Goal: Task Accomplishment & Management: Complete application form

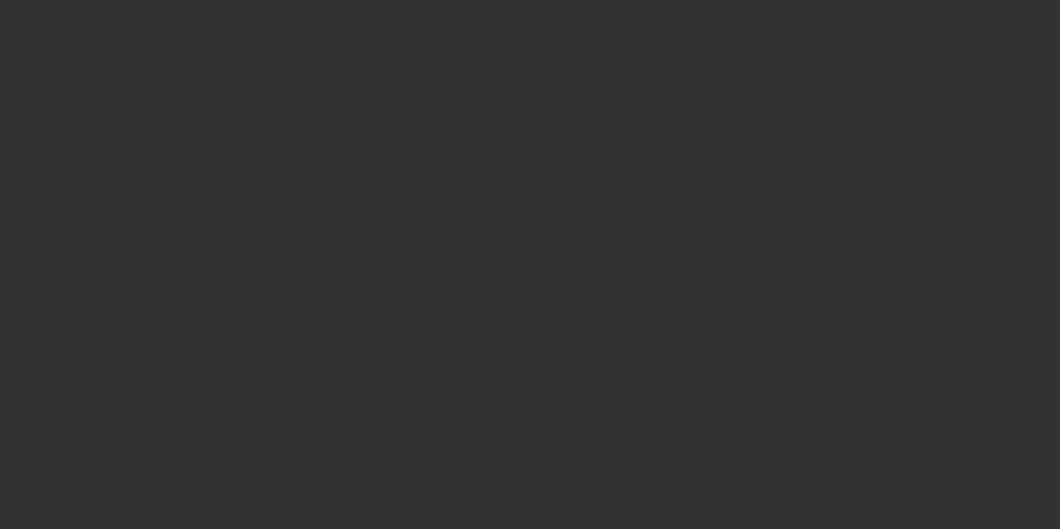
select select "4"
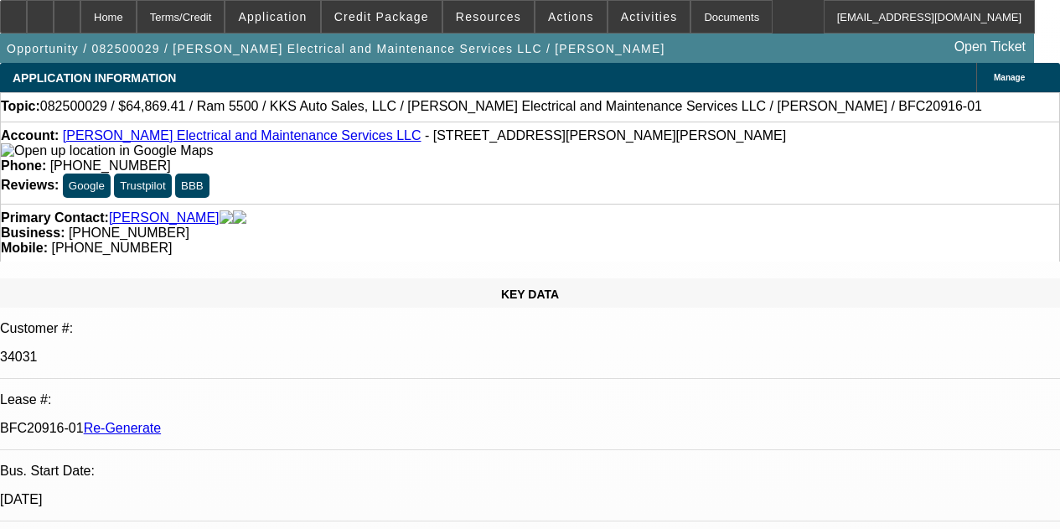
select select "0.1"
select select "2"
select select "0"
select select "6"
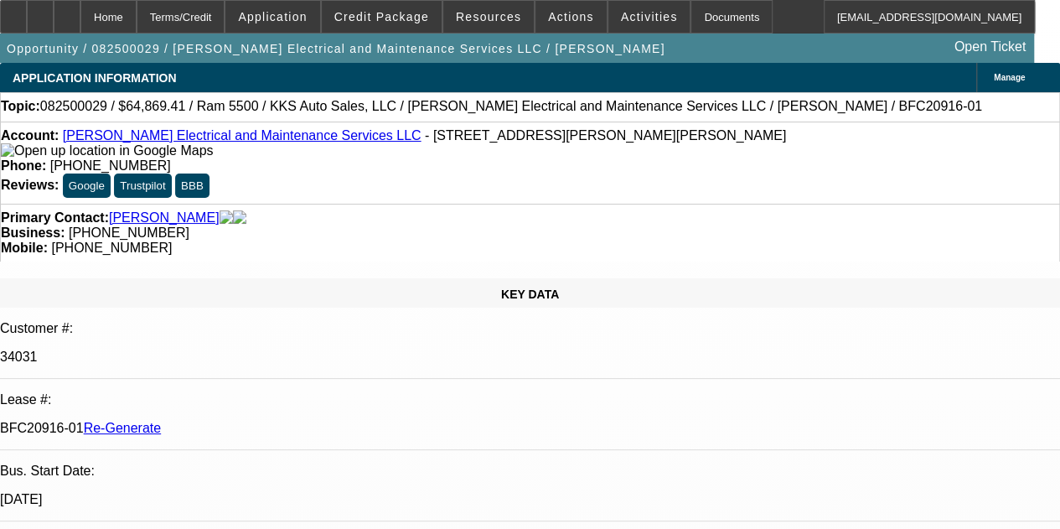
click at [531, 49] on div "Opportunity / 082500029 / Nola Electrical and Maintenance Services LLC / Piazza…" at bounding box center [517, 48] width 1034 height 29
click at [690, 11] on div "Documents" at bounding box center [731, 17] width 82 height 34
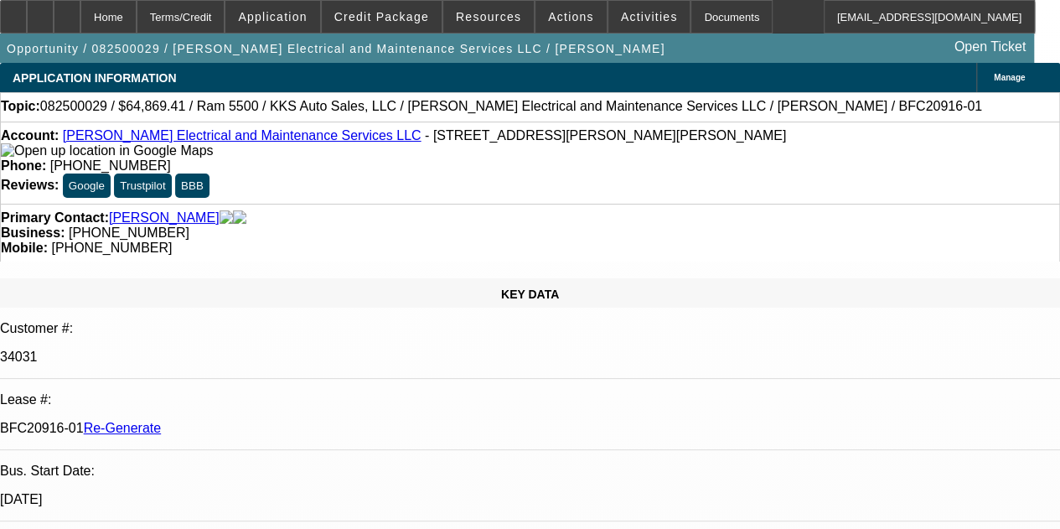
click at [384, 12] on span "Credit Package" at bounding box center [381, 16] width 95 height 13
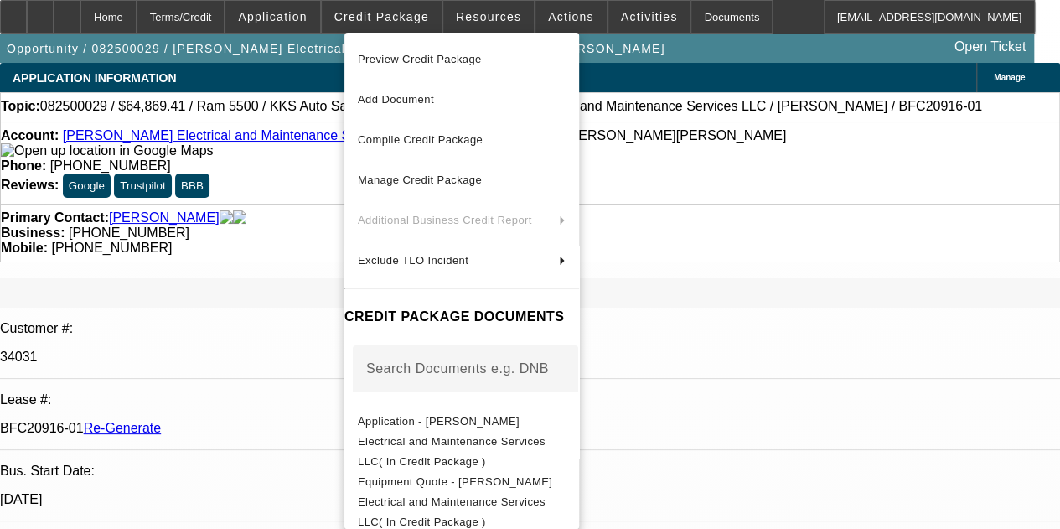
click at [495, 19] on div at bounding box center [530, 264] width 1060 height 529
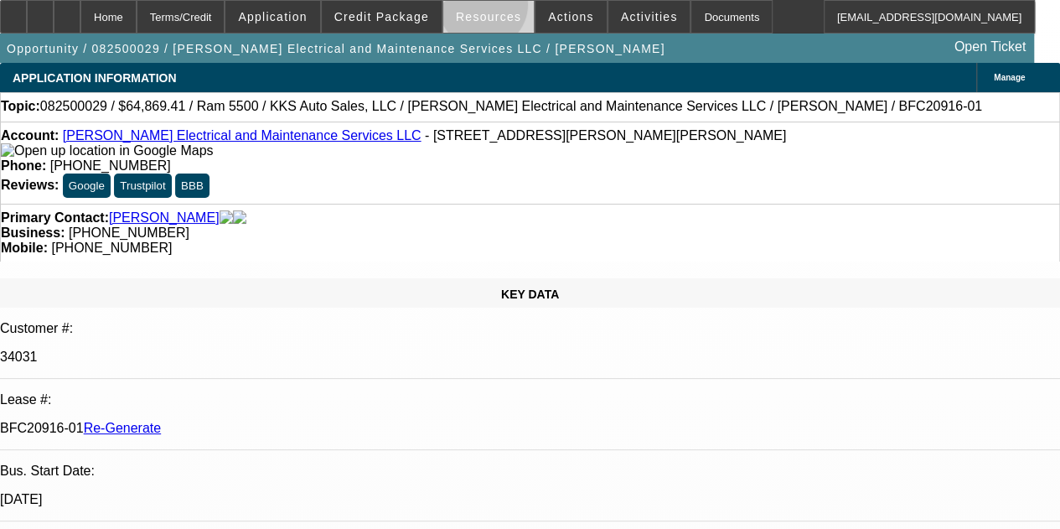
click at [485, 8] on span at bounding box center [488, 17] width 91 height 40
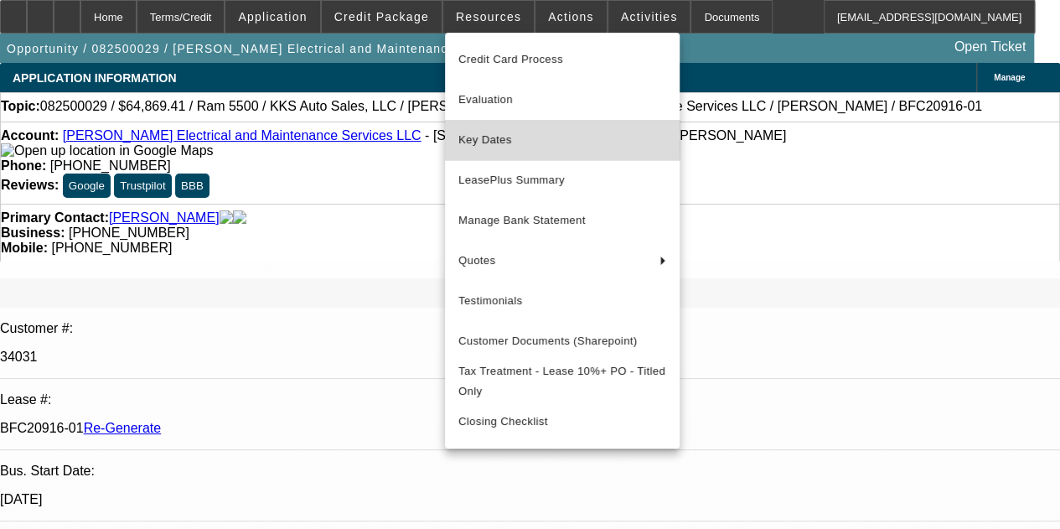
click at [490, 126] on button "Key Dates" at bounding box center [562, 140] width 235 height 40
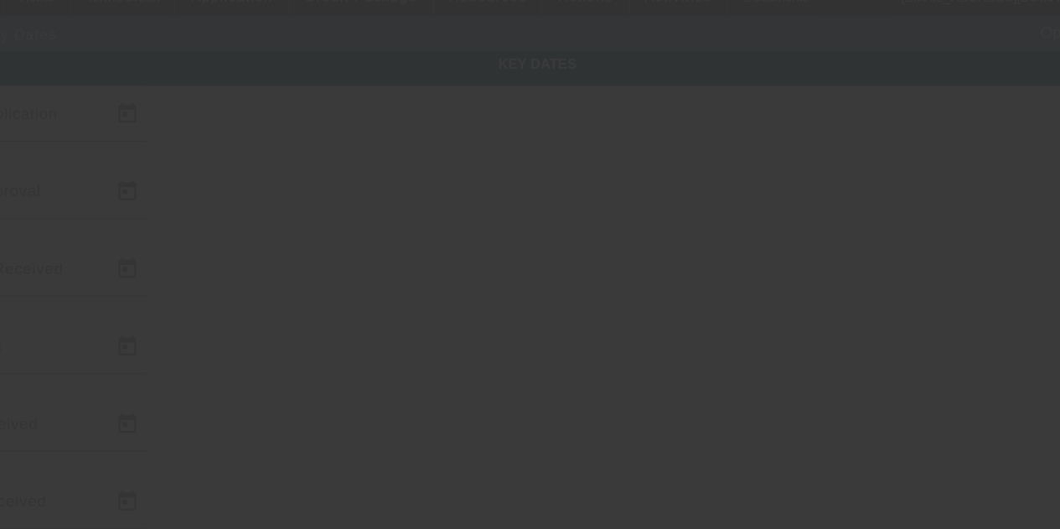
type input "8/4/2025"
type input "8/5/2025"
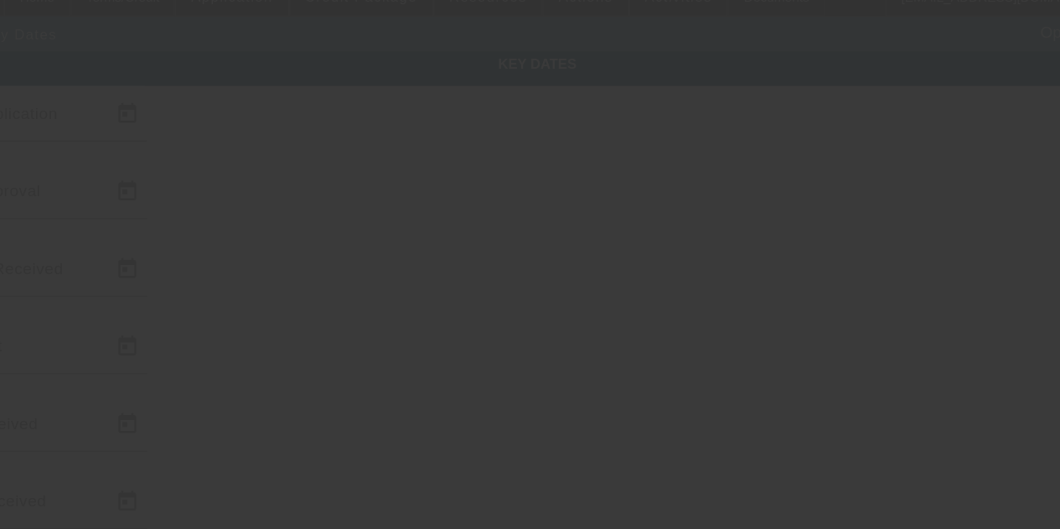
type input "8/5/2025"
type input "8/11/2025"
type input "8/15/2025"
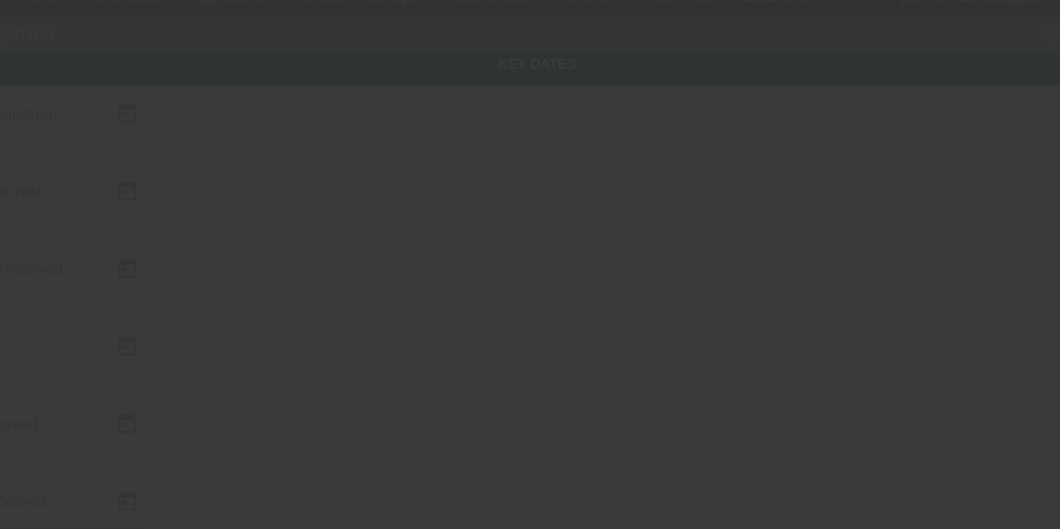
type input "9/15/2025"
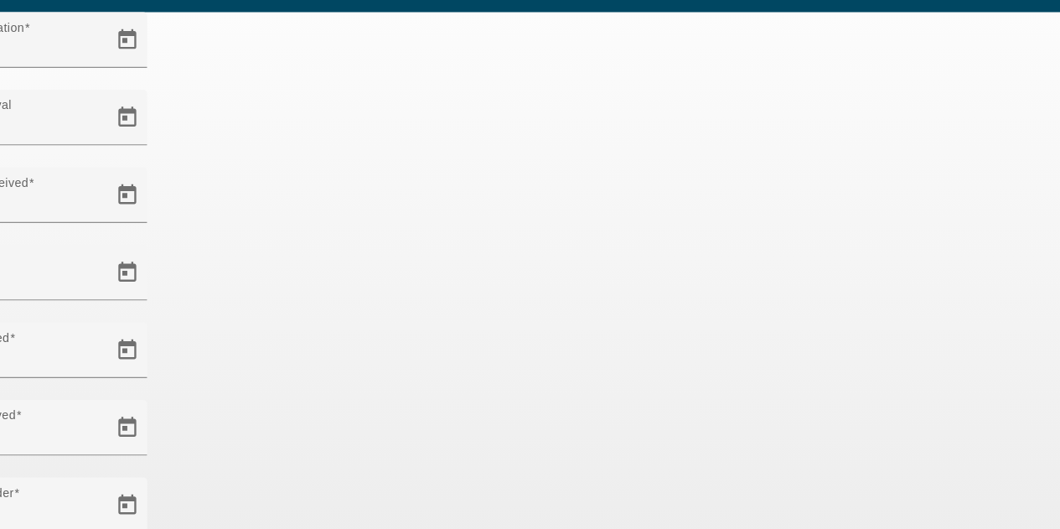
scroll to position [109, 0]
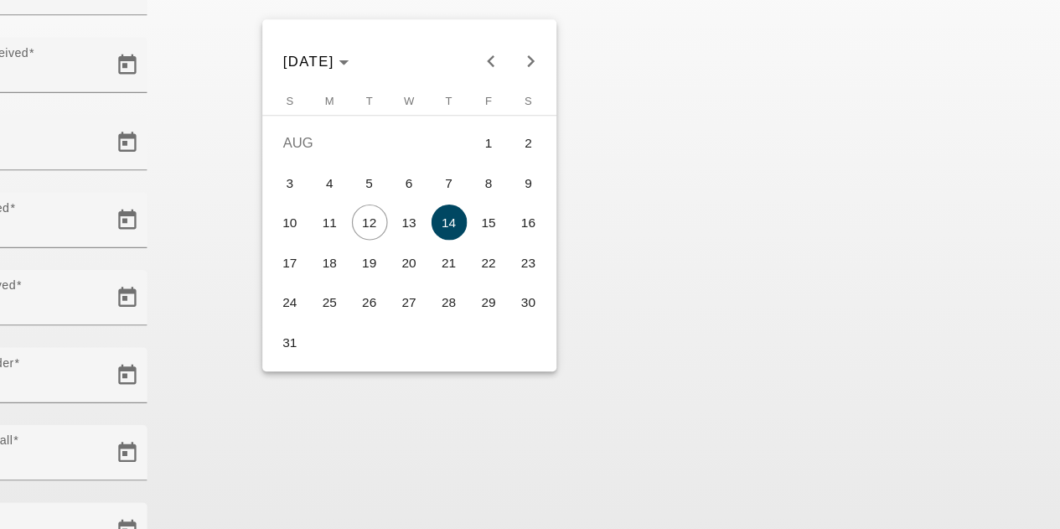
click at [424, 276] on span "13" at bounding box center [422, 270] width 30 height 30
type input "8/13/2025"
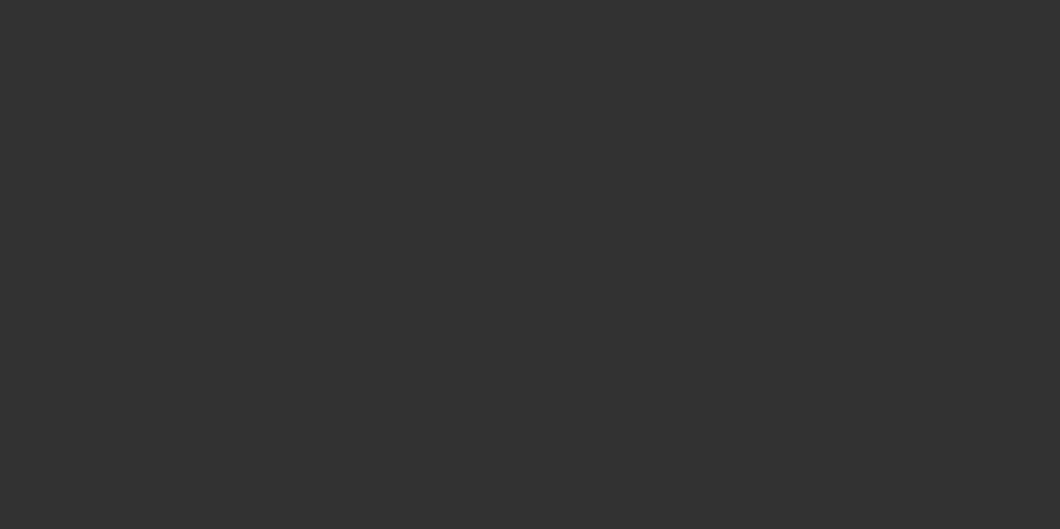
select select "4"
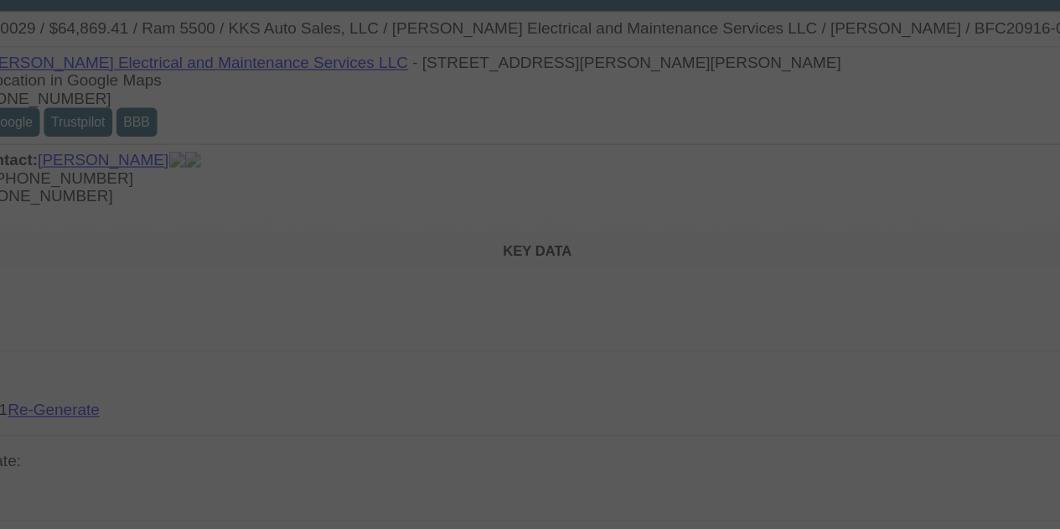
select select "0.1"
select select "2"
select select "0"
select select "6"
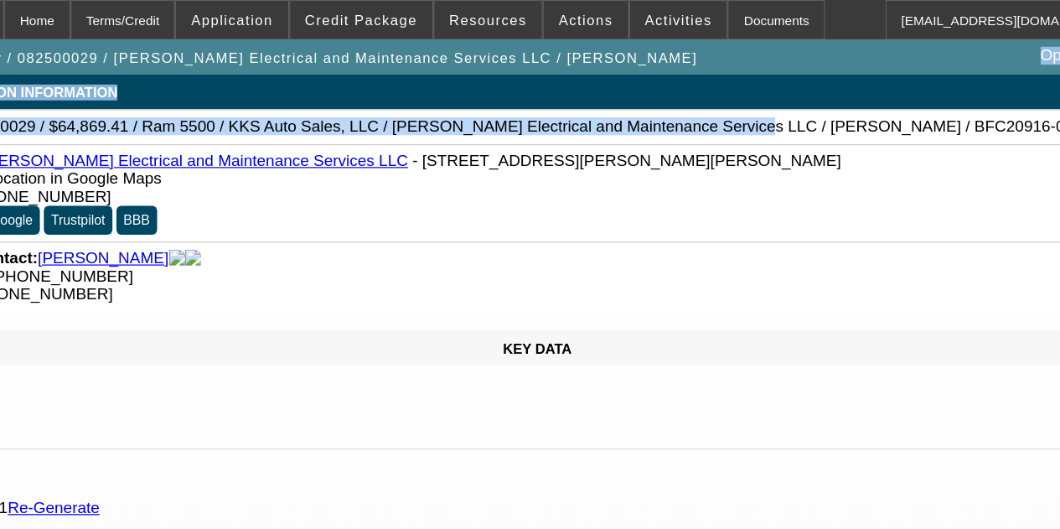
drag, startPoint x: 597, startPoint y: 102, endPoint x: 561, endPoint y: -32, distance: 138.8
click at [561, 0] on html "Home Terms/Credit Application Credit Package Resources Actions Activities Docum…" at bounding box center [530, 264] width 1060 height 529
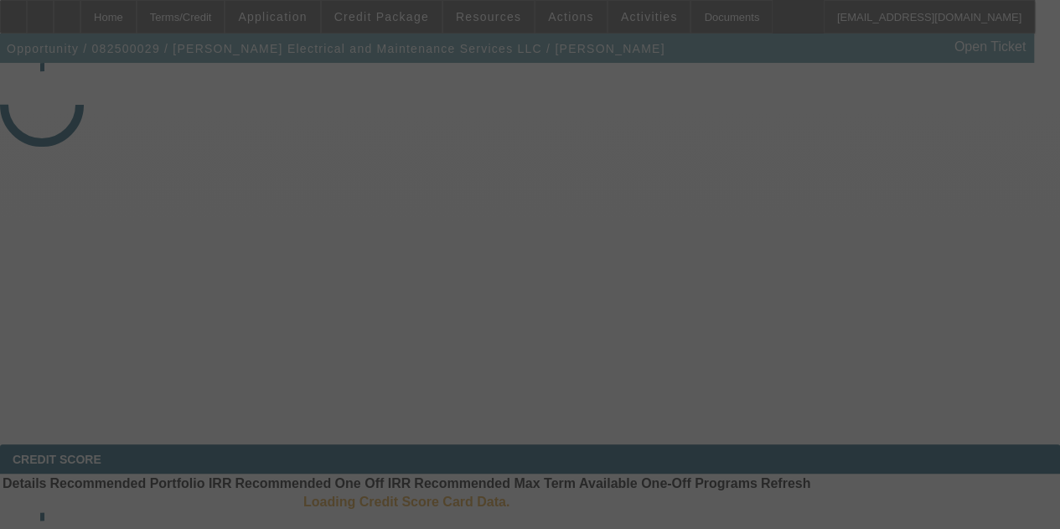
select select "4"
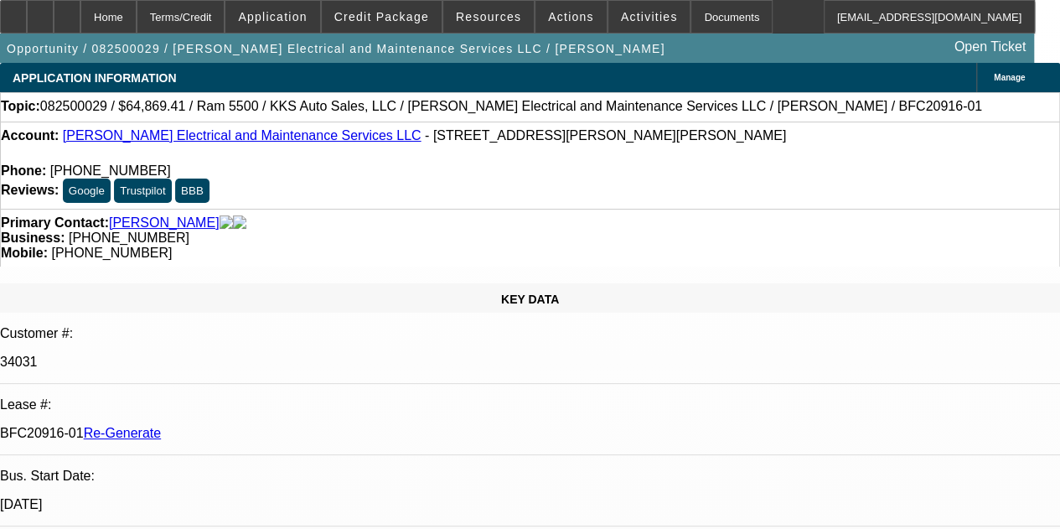
select select "0.1"
select select "2"
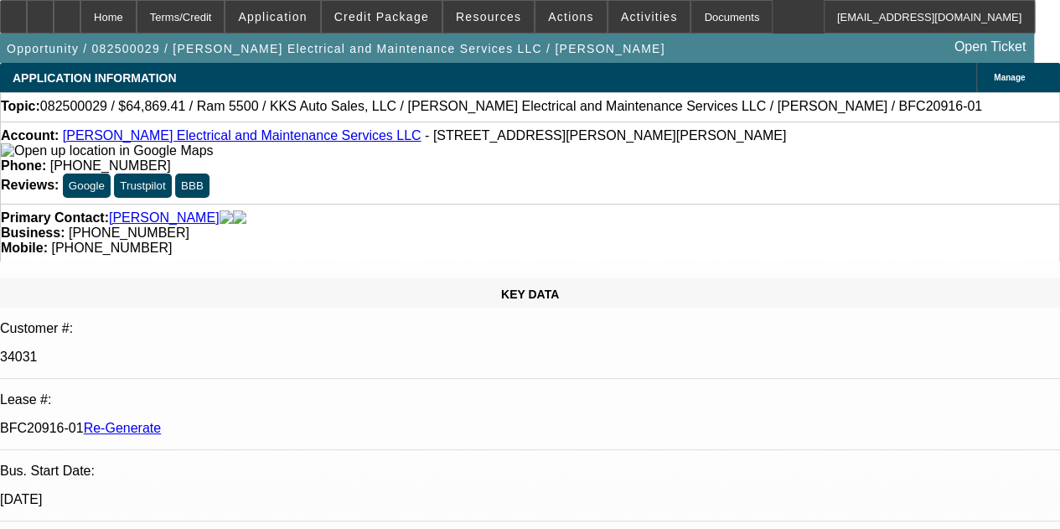
select select "0"
select select "6"
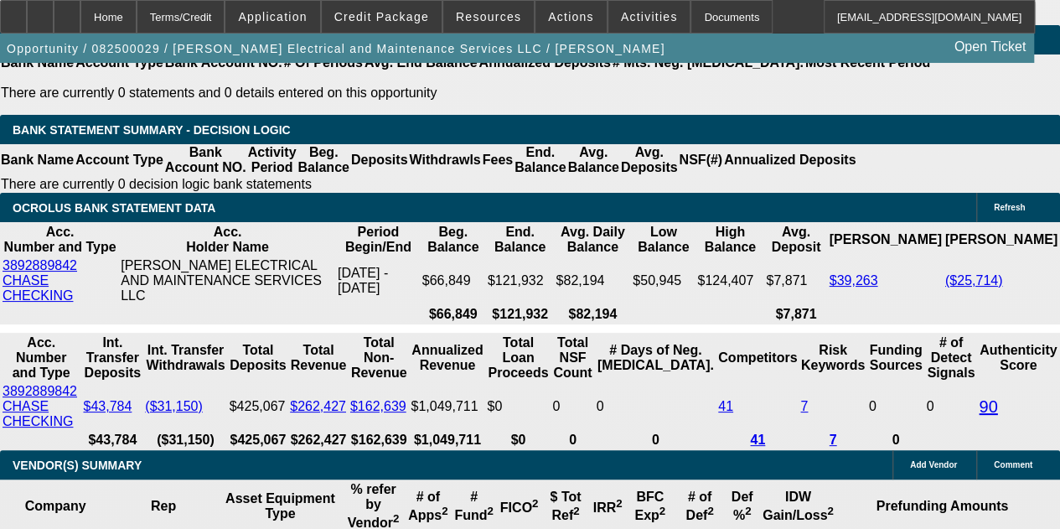
scroll to position [3374, 0]
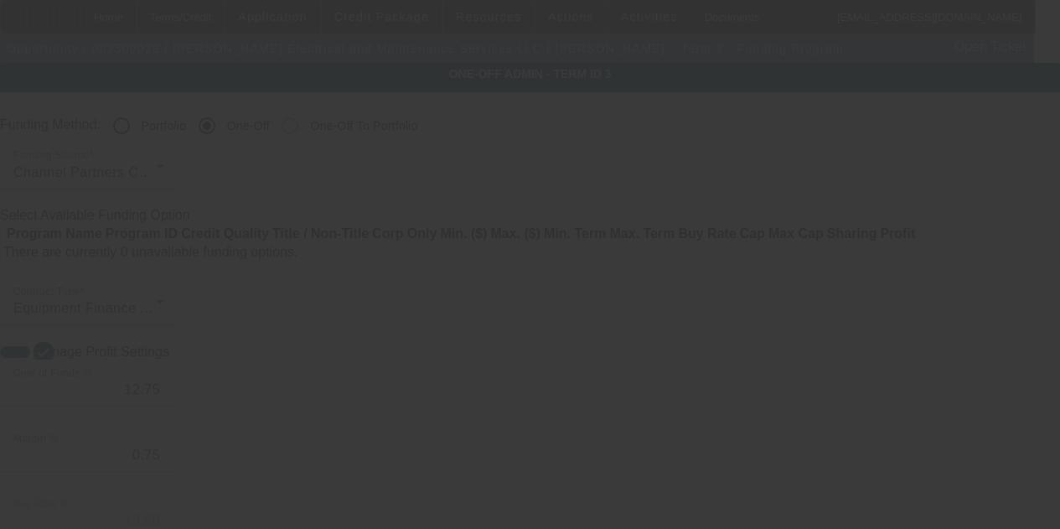
radio input "true"
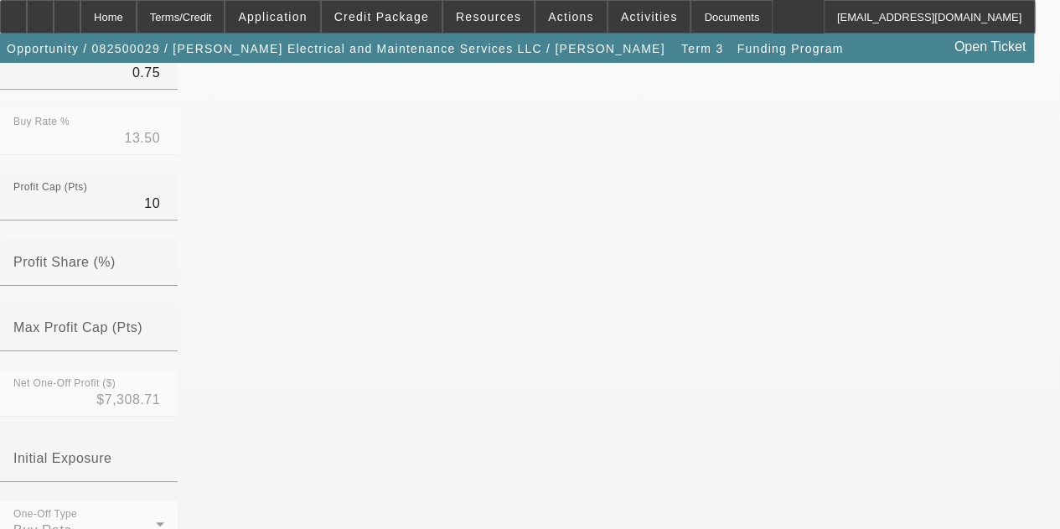
scroll to position [560, 0]
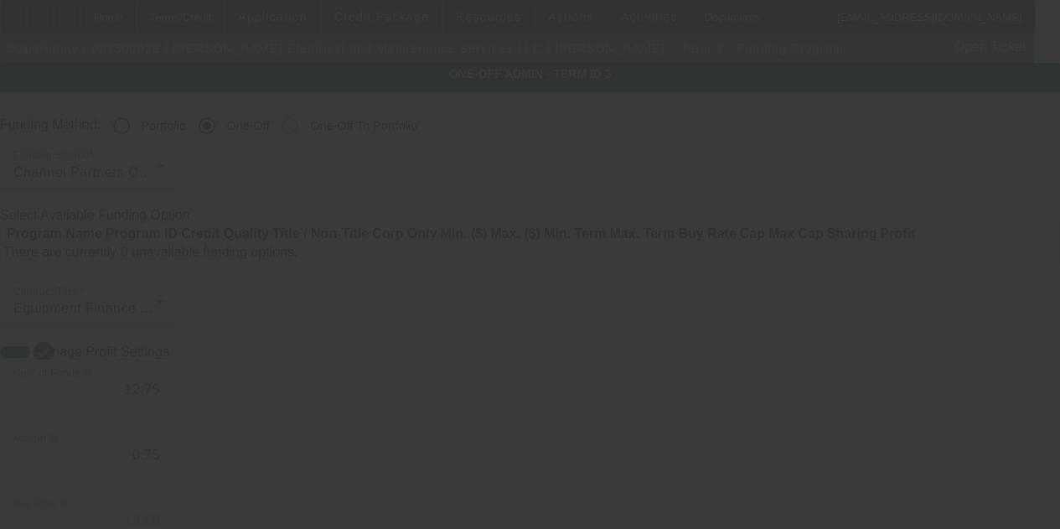
radio input "true"
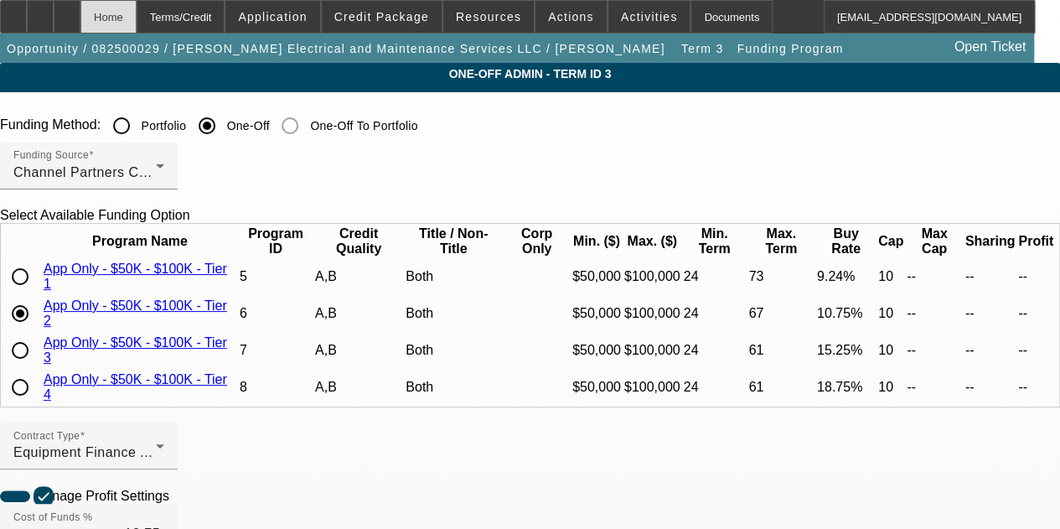
click at [137, 21] on div "Home" at bounding box center [108, 17] width 56 height 34
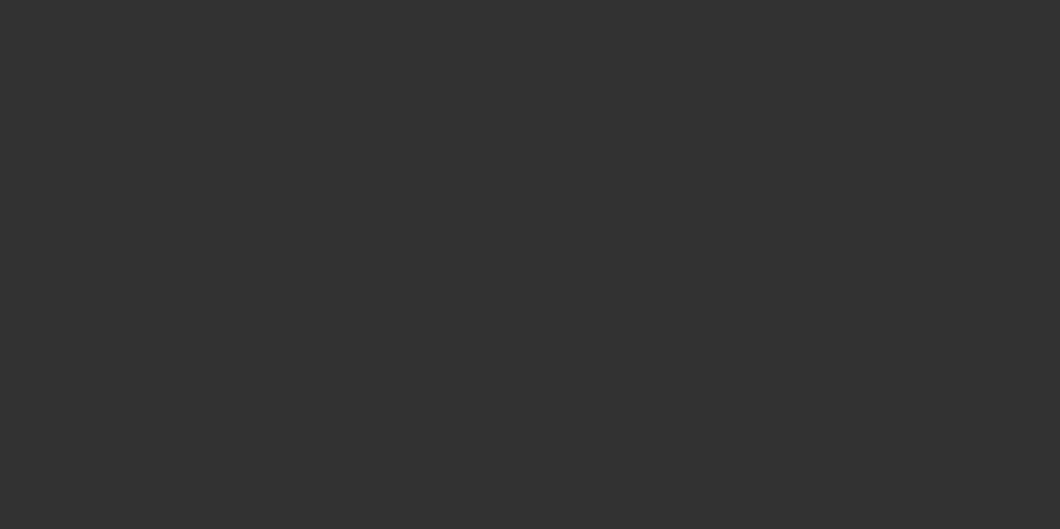
select select "4"
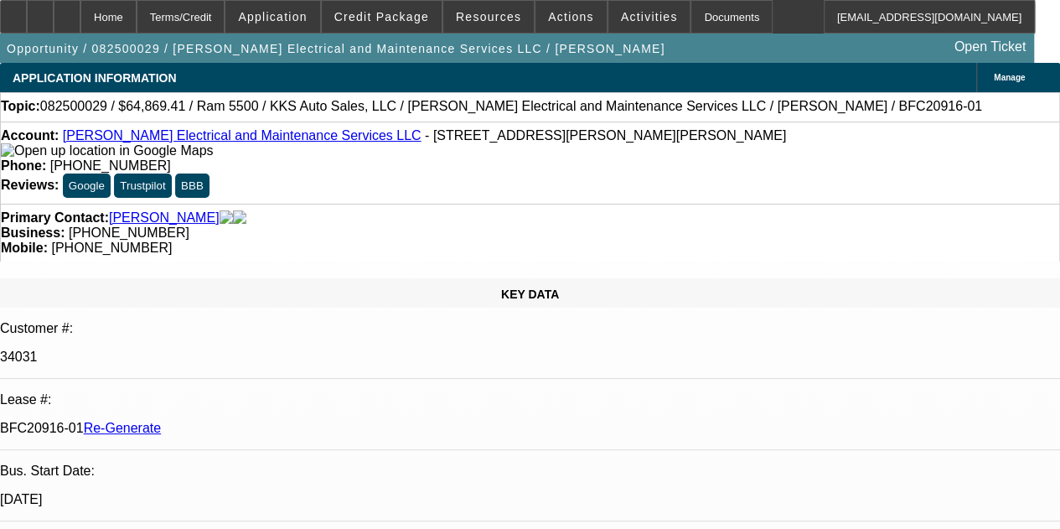
select select "0.1"
select select "2"
select select "0"
select select "6"
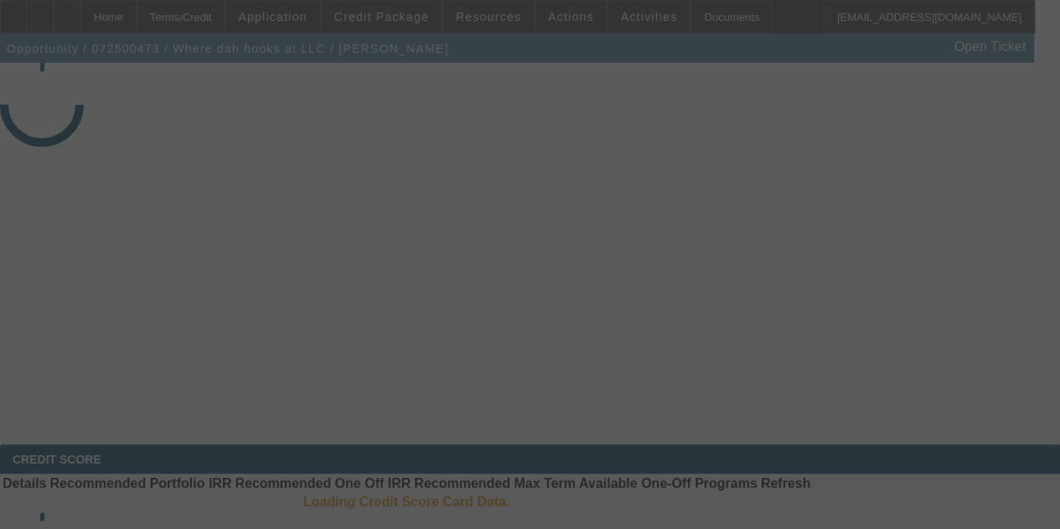
select select "3"
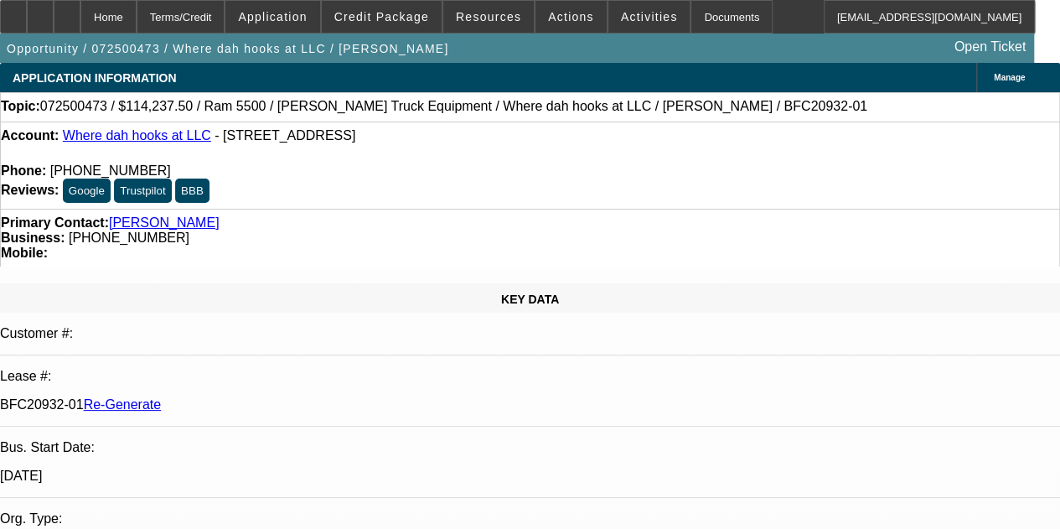
select select "0"
select select "2"
select select "0.1"
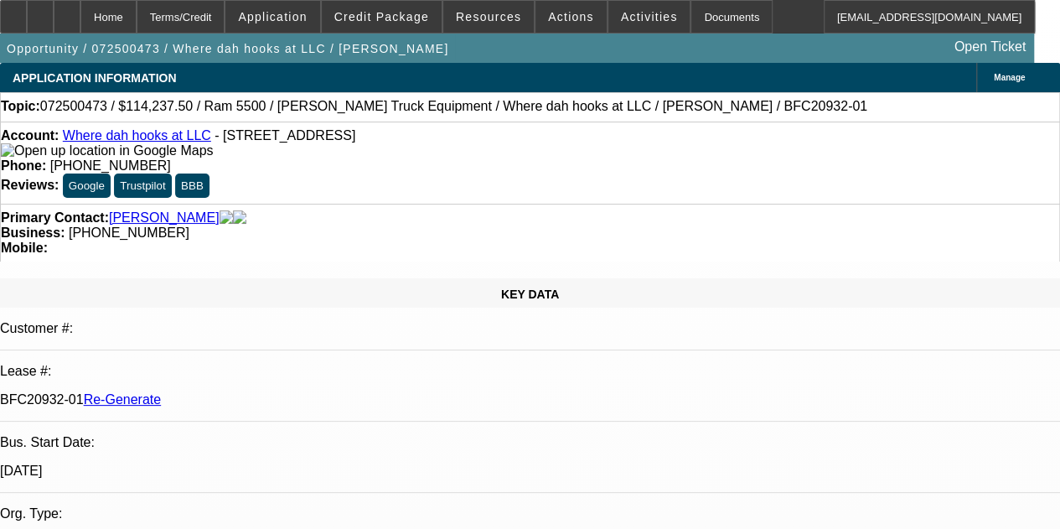
select select "4"
click at [699, 21] on div "Documents" at bounding box center [731, 17] width 82 height 34
click at [67, 11] on icon at bounding box center [67, 11] width 0 height 0
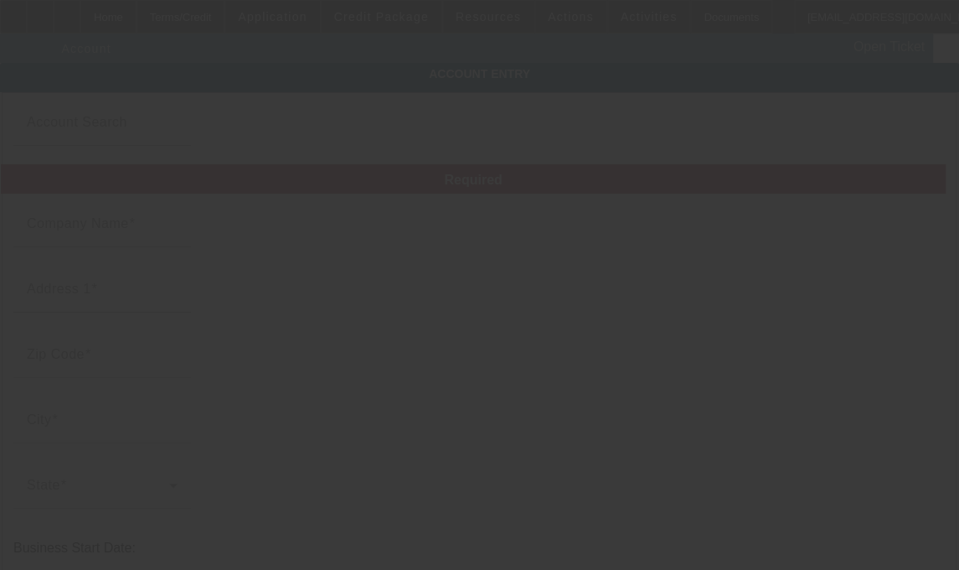
type input "Where dah hooks at LLC"
type input "[STREET_ADDRESS]"
type input "55444"
type input "[GEOGRAPHIC_DATA]"
type input "[PHONE_NUMBER]"
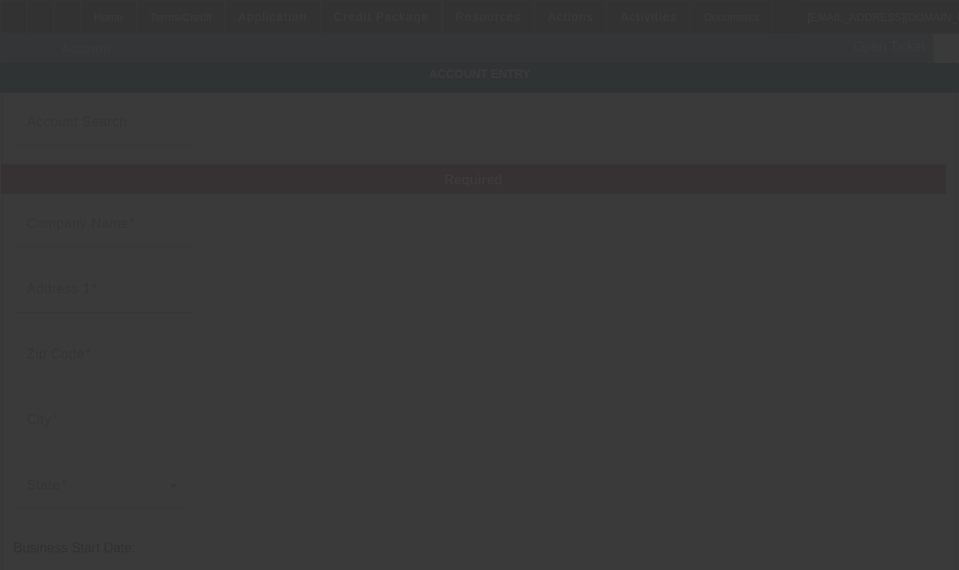
type input "994313205"
type input "[DATE]"
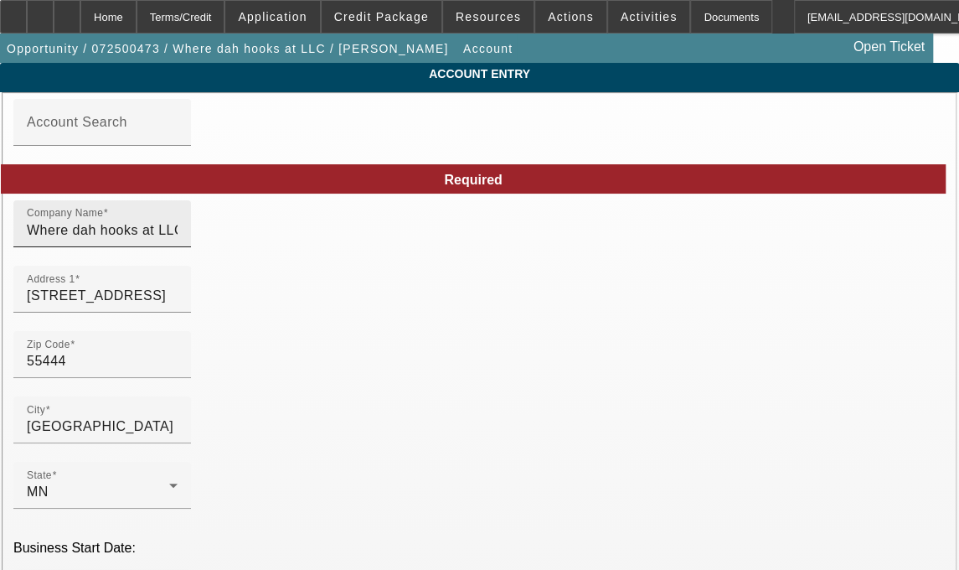
click at [178, 240] on input "Where dah hooks at LLC" at bounding box center [102, 230] width 151 height 20
type input "Where Dah Hooks at LLC"
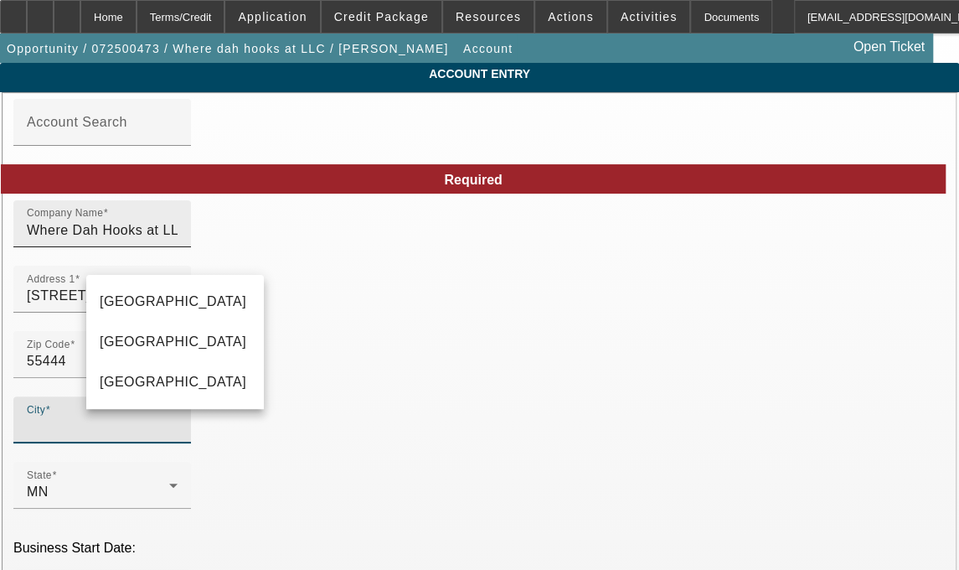
type input "Hennepin"
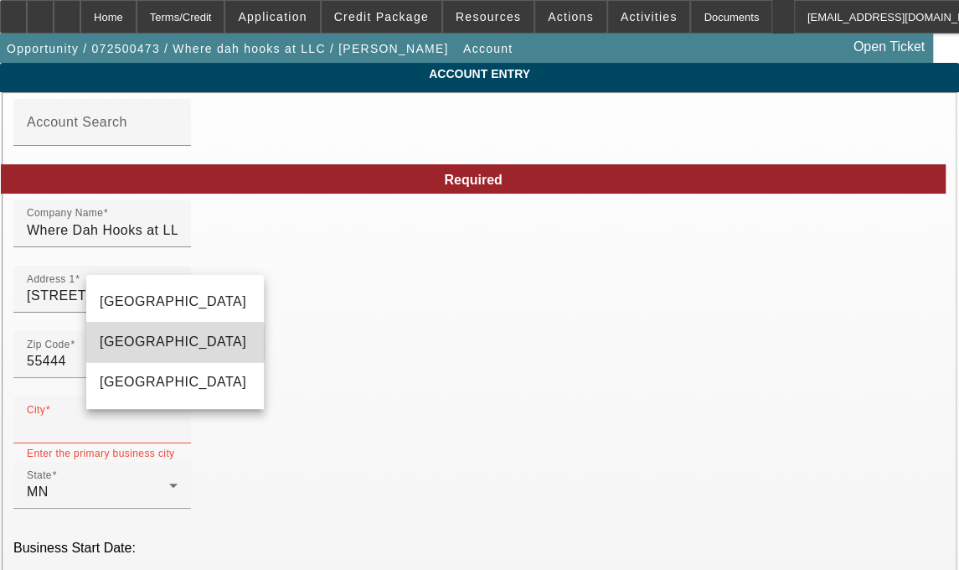
click at [124, 341] on span "[GEOGRAPHIC_DATA]" at bounding box center [173, 341] width 147 height 14
type input "[GEOGRAPHIC_DATA]"
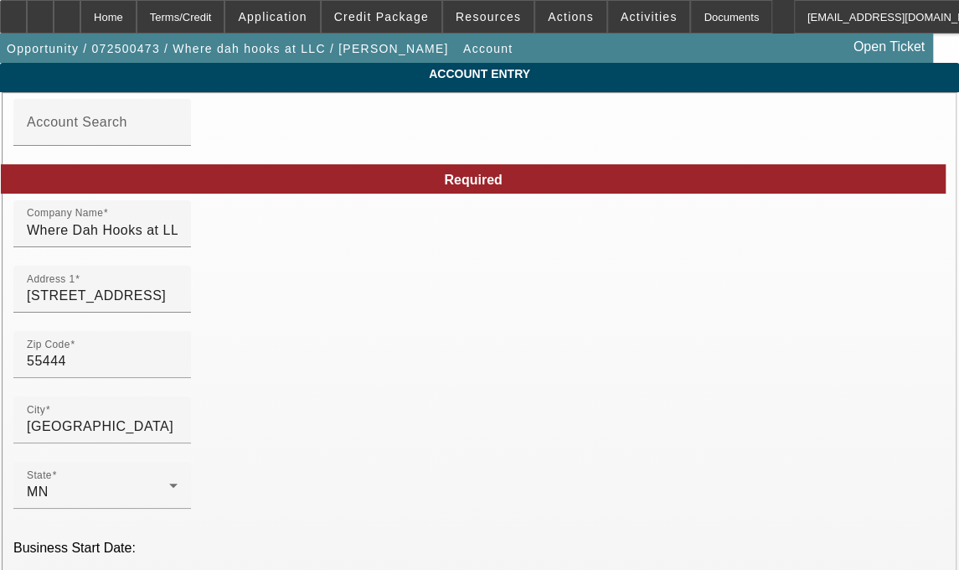
type input "wheredahooksat31002@gmail.com"
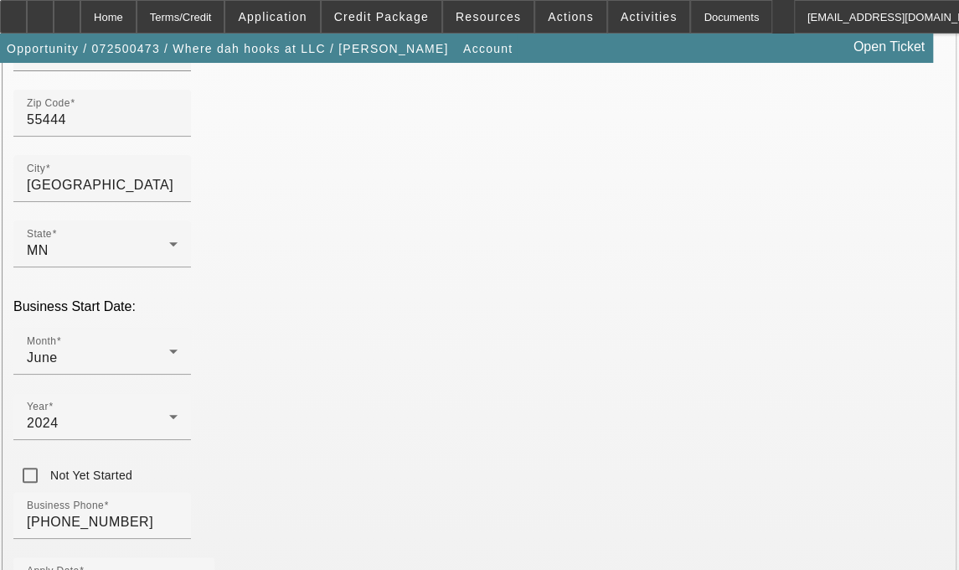
scroll to position [286, 0]
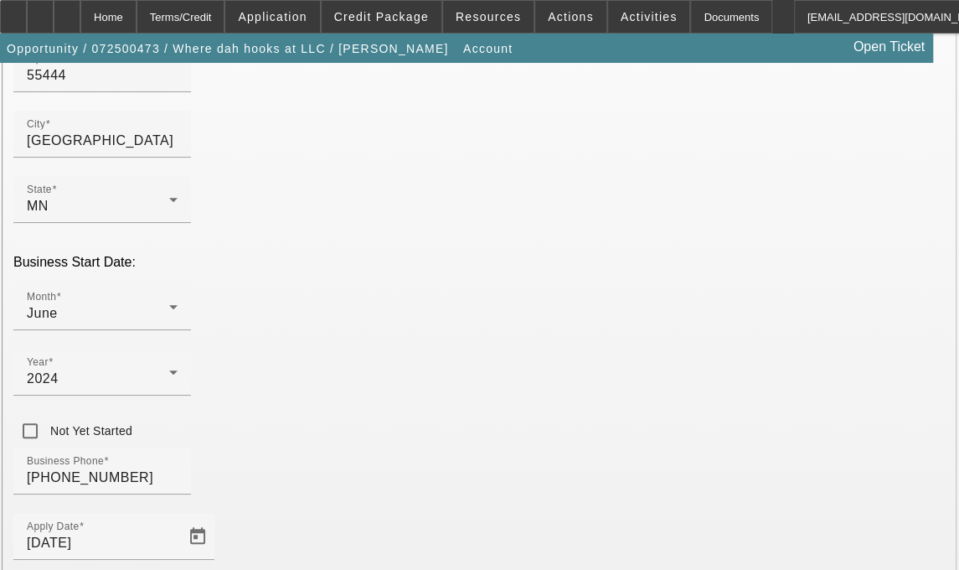
drag, startPoint x: 960, startPoint y: 361, endPoint x: 964, endPoint y: 456, distance: 94.7
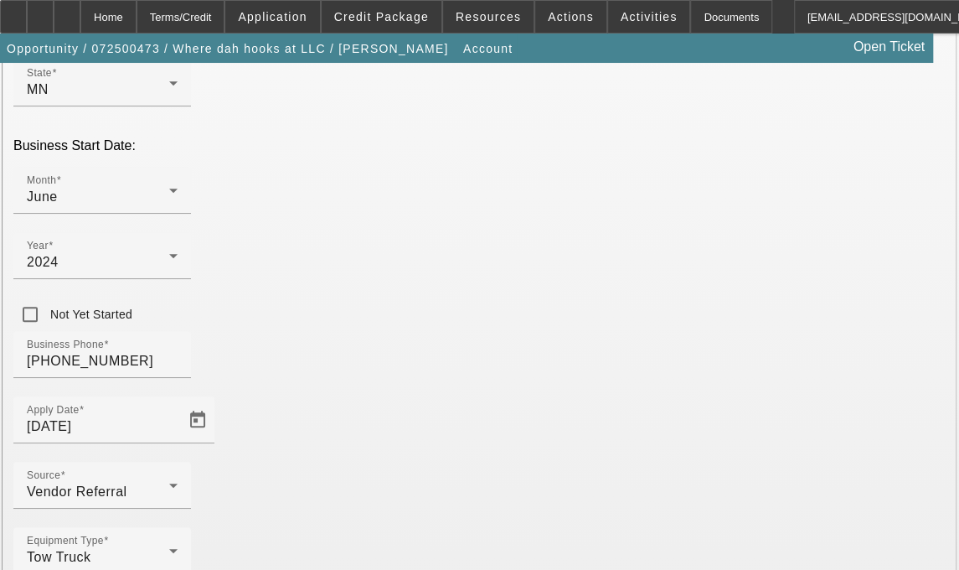
scroll to position [415, 0]
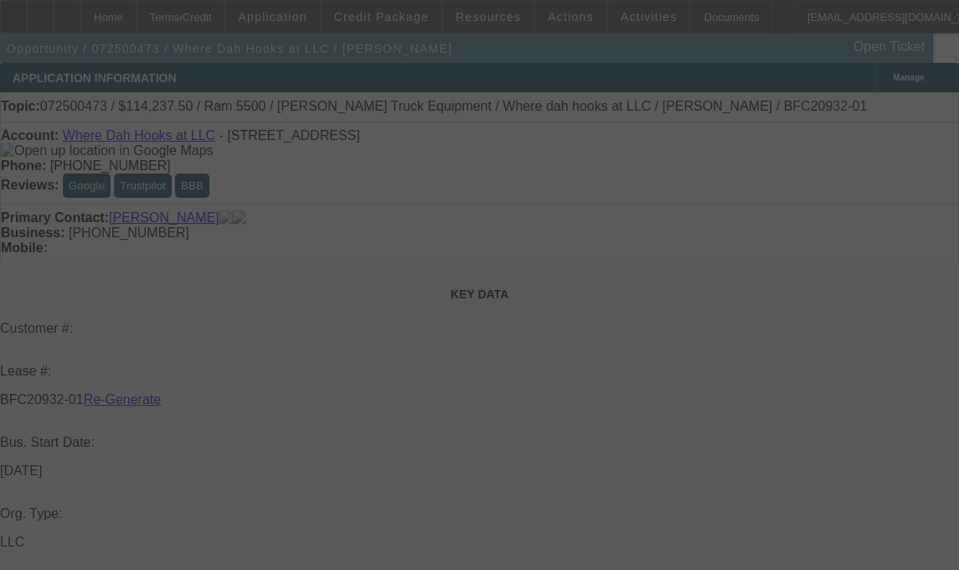
select select "3"
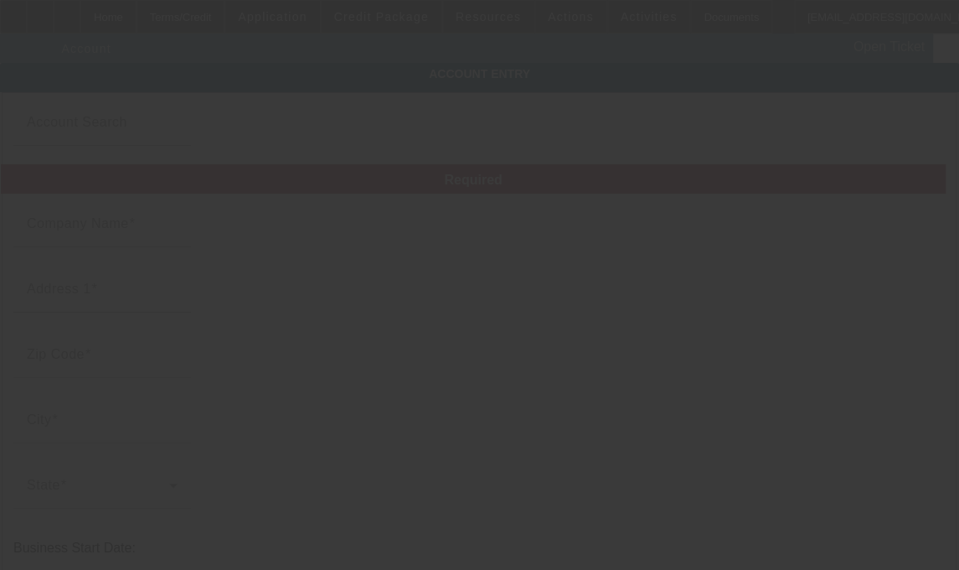
type input "Where Dah Hooks at LLC"
type input "8030 Fairfield Cir"
type input "55444"
type input "Brooklyn Park"
type input "[PHONE_NUMBER]"
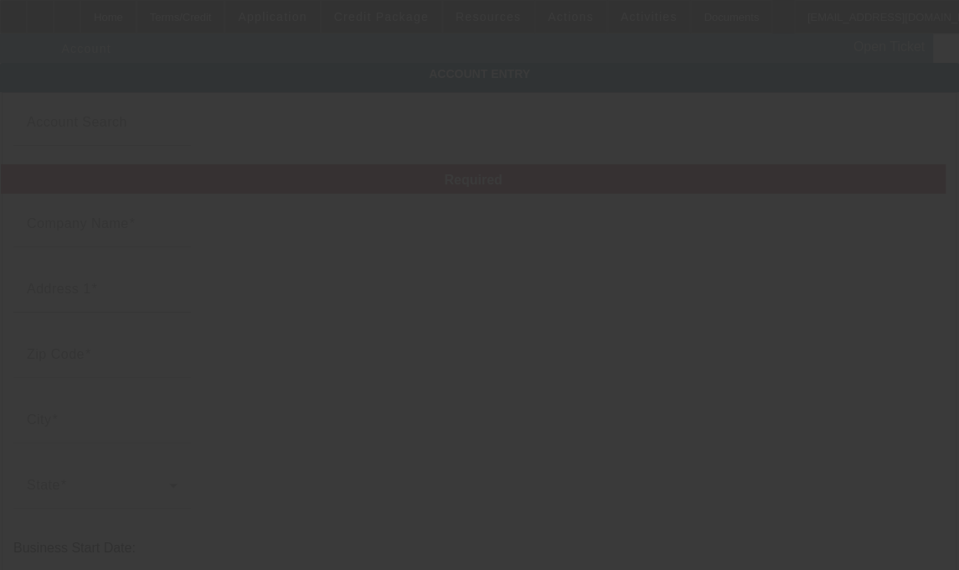
type input "wheredahooksat31002@gmail.com"
type input "994313205"
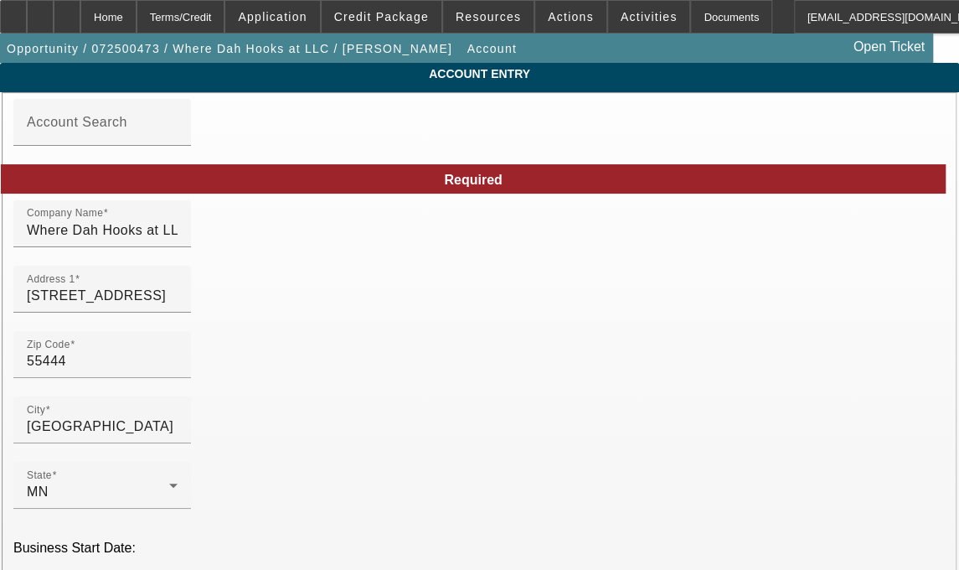
type input "7/21/2025"
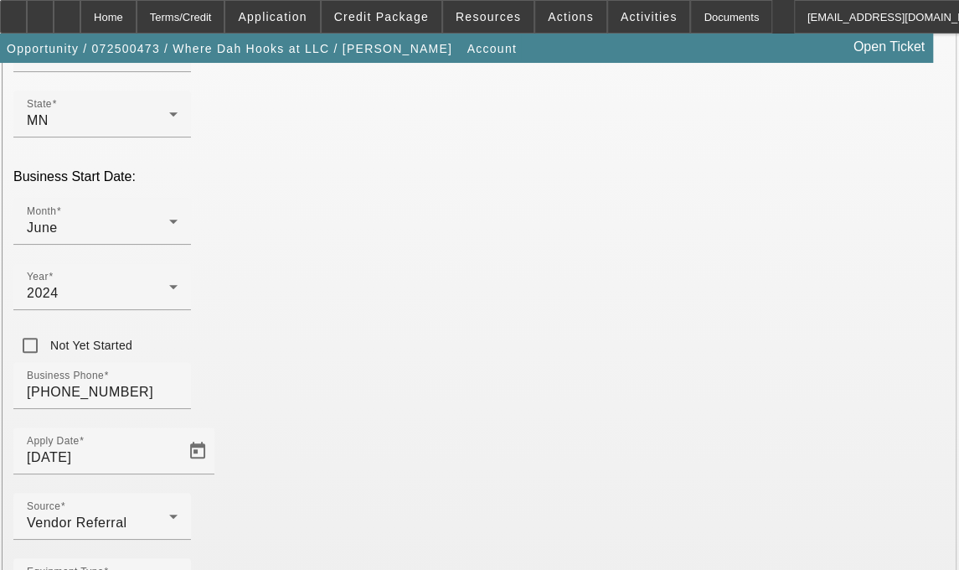
scroll to position [415, 0]
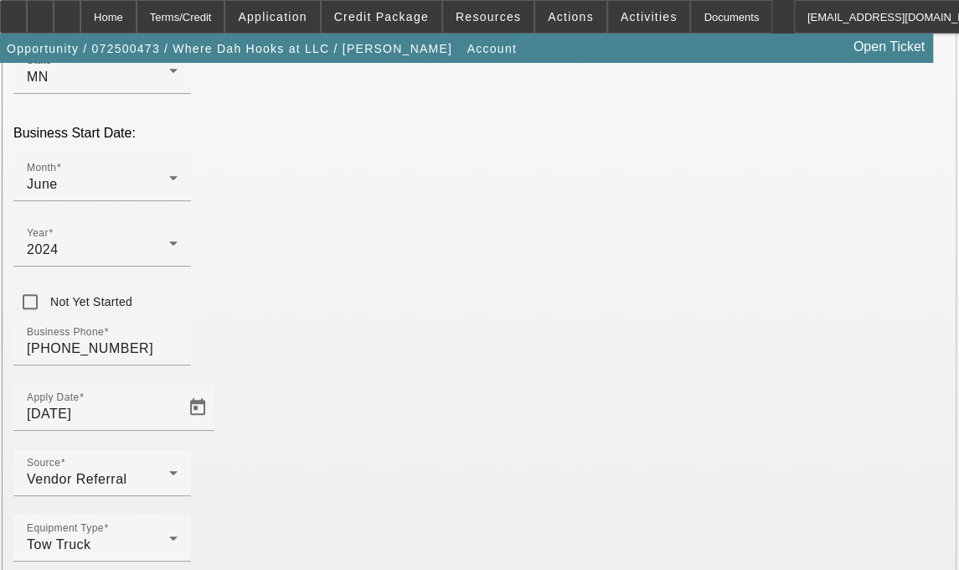
type input "Hennepin"
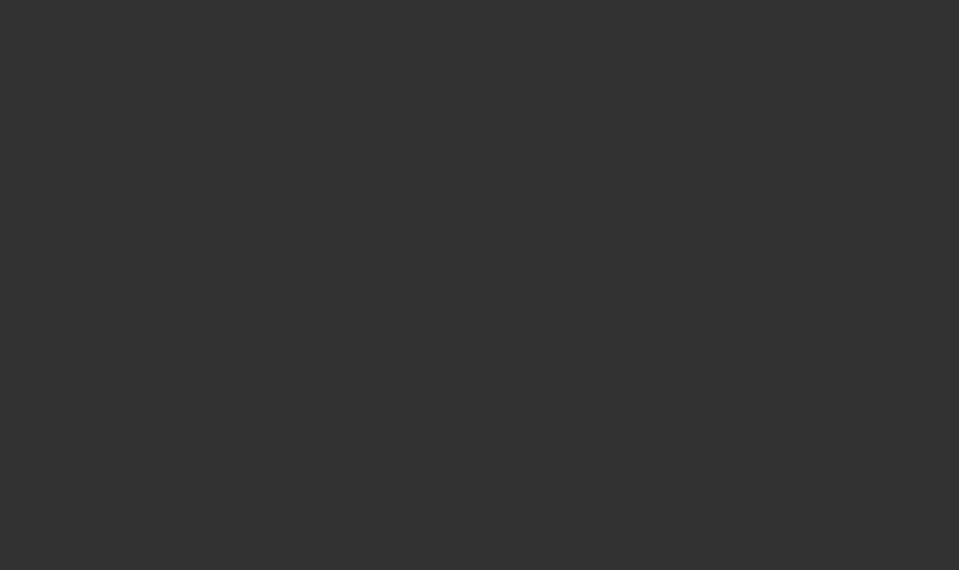
select select "3"
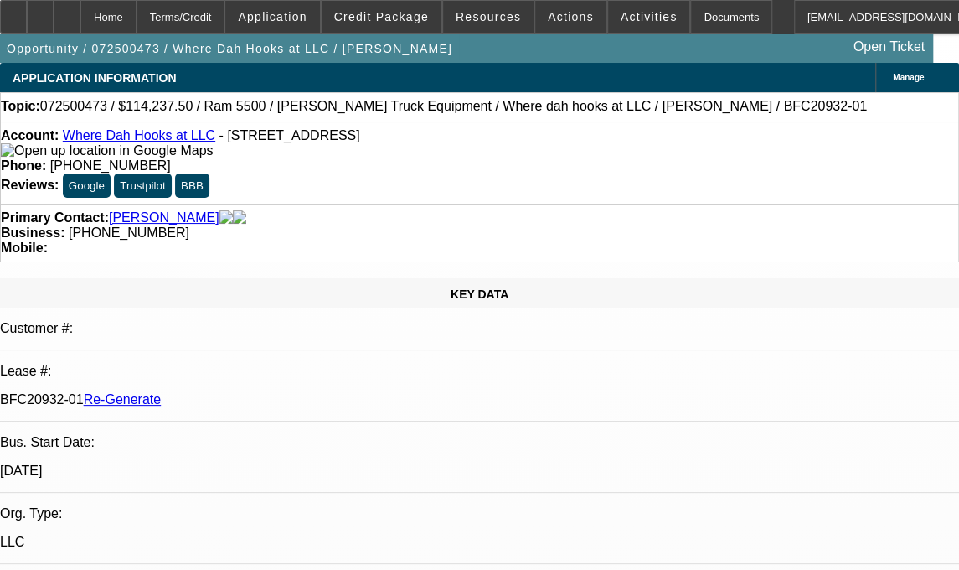
select select "0"
select select "2"
select select "0.1"
select select "4"
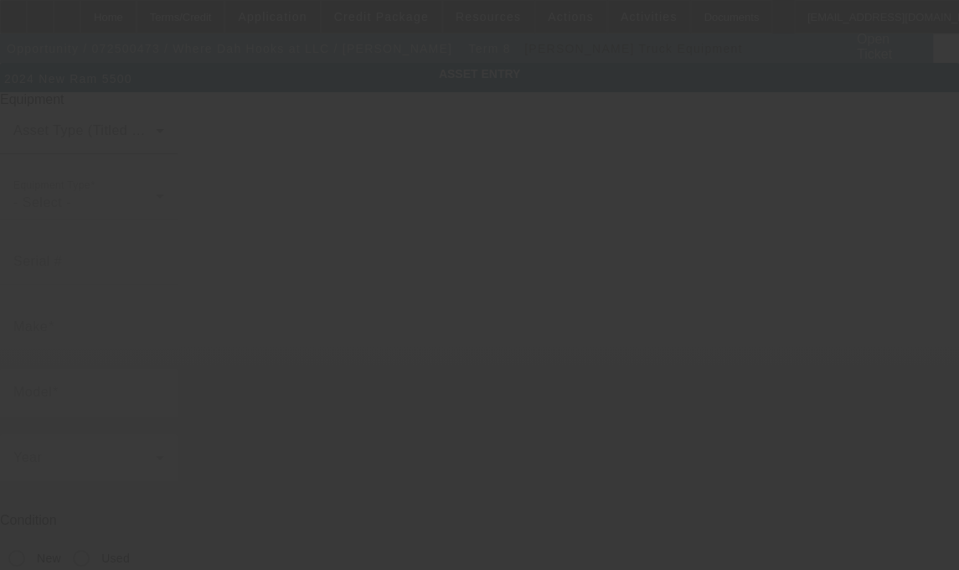
click at [332, 427] on div at bounding box center [479, 285] width 959 height 570
type input "[US_VEHICLE_IDENTIFICATION_NUMBER]"
type input "Ram"
type input "5500"
radio input "true"
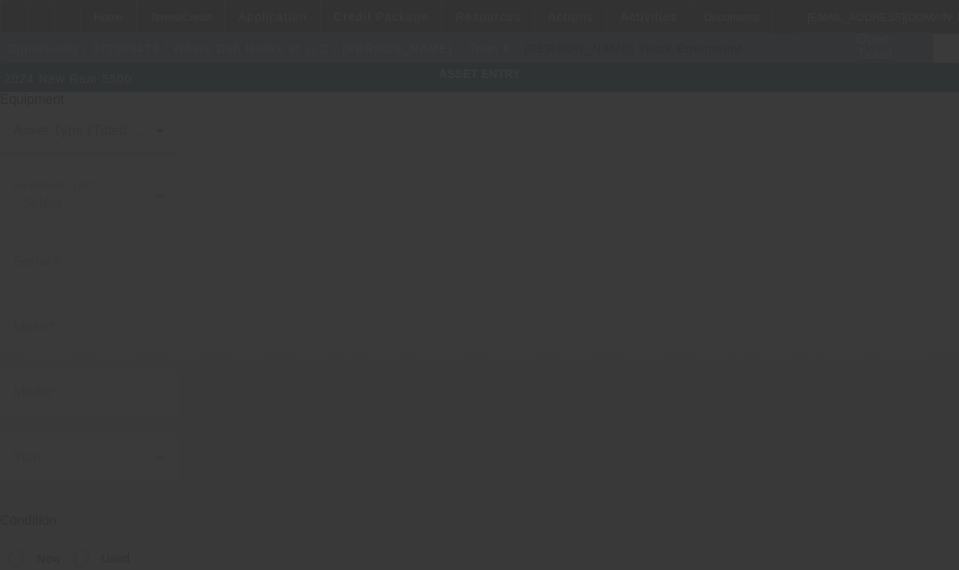
type textarea "4x4"
type input "8030 Fairfield circle"
type input "[GEOGRAPHIC_DATA]"
type input "55444"
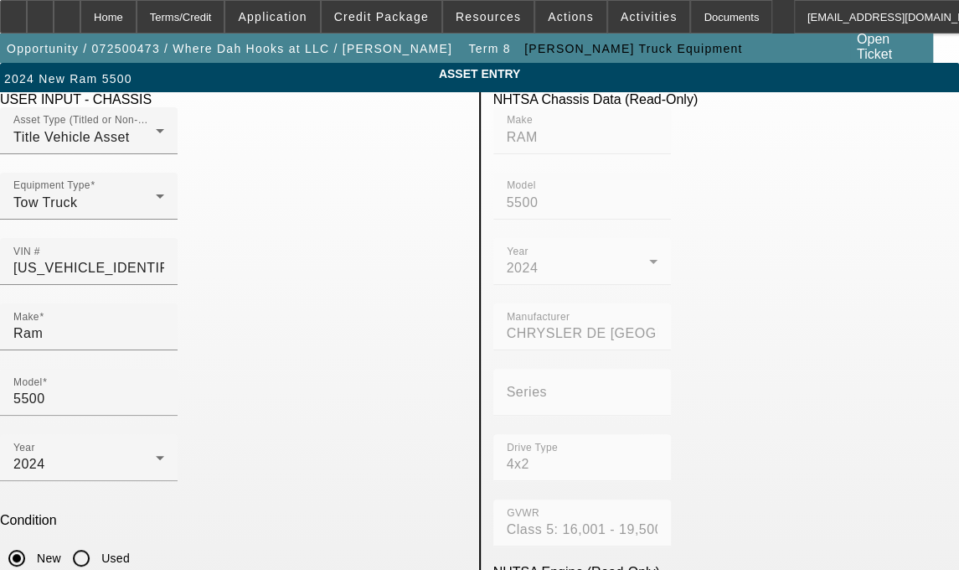
type textarea "4"
type textarea "with"
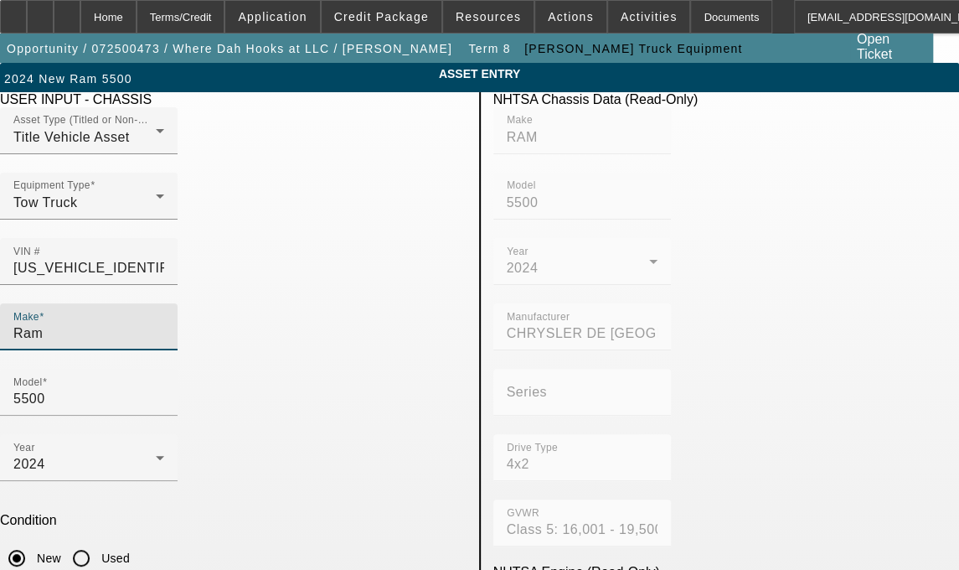
click at [122, 323] on input "Ram" at bounding box center [88, 333] width 151 height 20
type input "R"
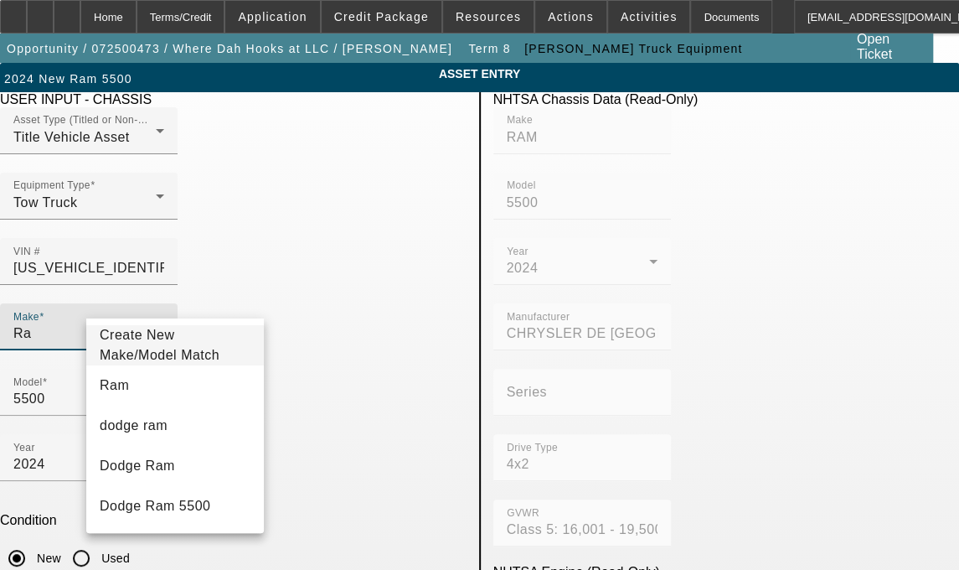
type input "Ram"
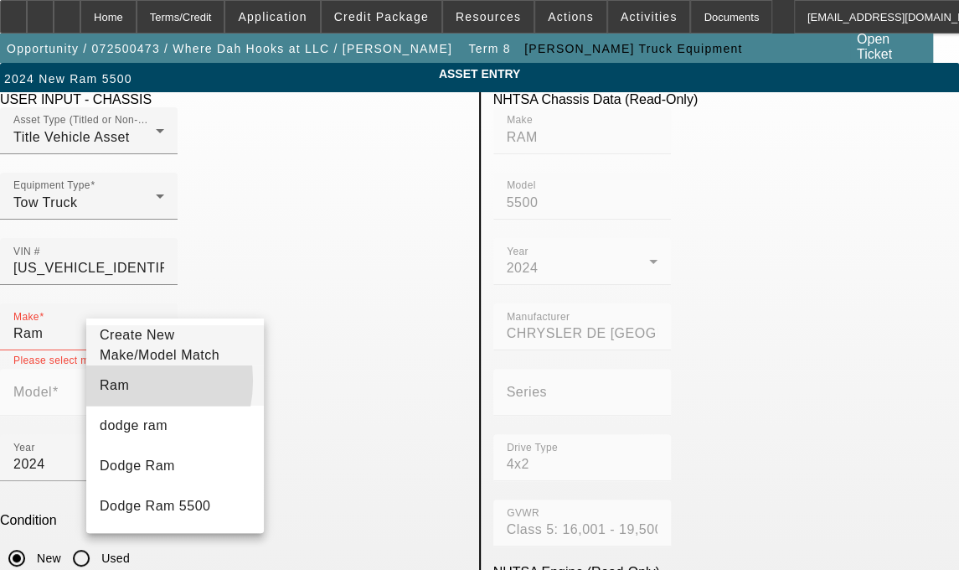
click at [114, 390] on span "Ram" at bounding box center [114, 385] width 29 height 14
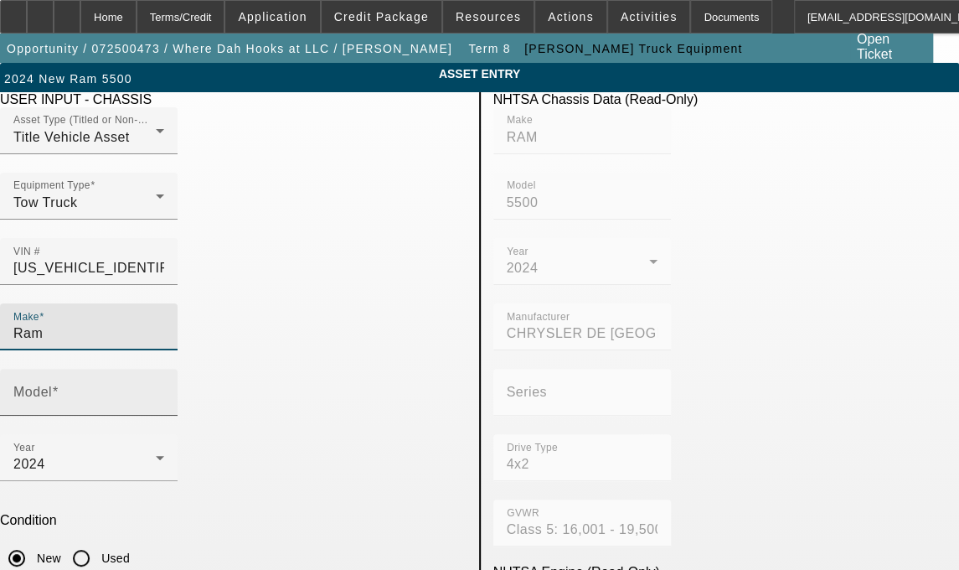
click at [164, 389] on input "Model" at bounding box center [88, 399] width 151 height 20
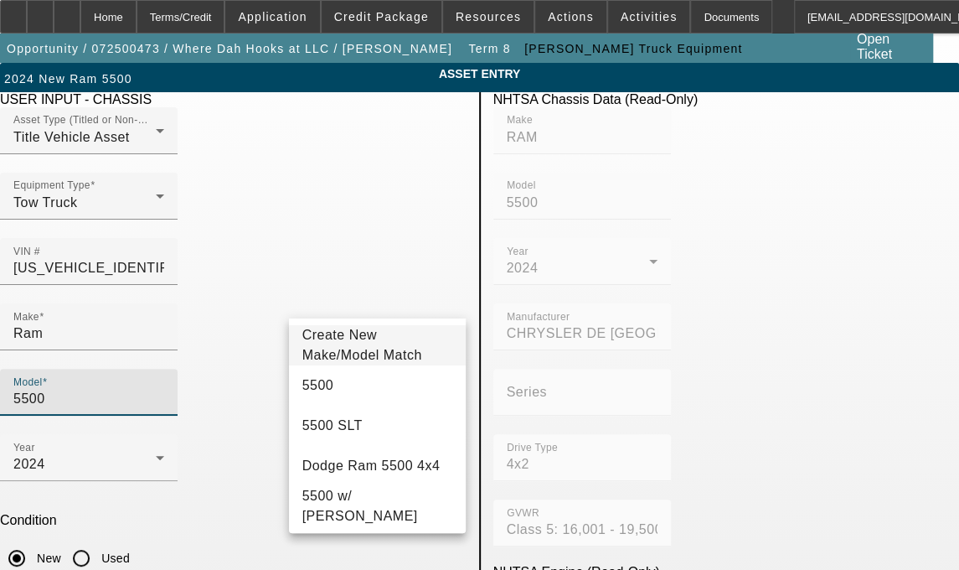
drag, startPoint x: 325, startPoint y: 301, endPoint x: 321, endPoint y: 293, distance: 8.6
click at [164, 389] on input "5500" at bounding box center [88, 399] width 151 height 20
type input "5500"
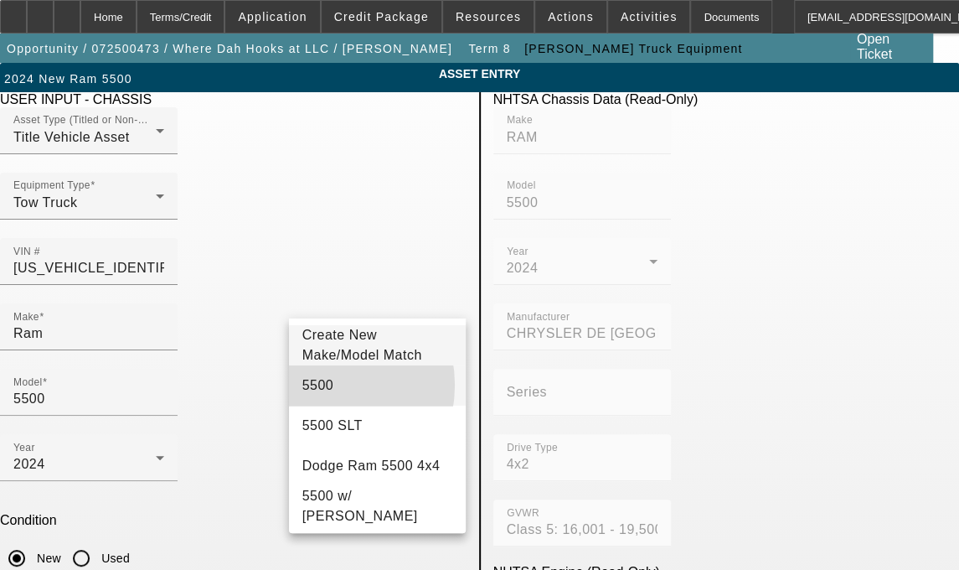
click at [313, 392] on span "5500" at bounding box center [319, 385] width 32 height 14
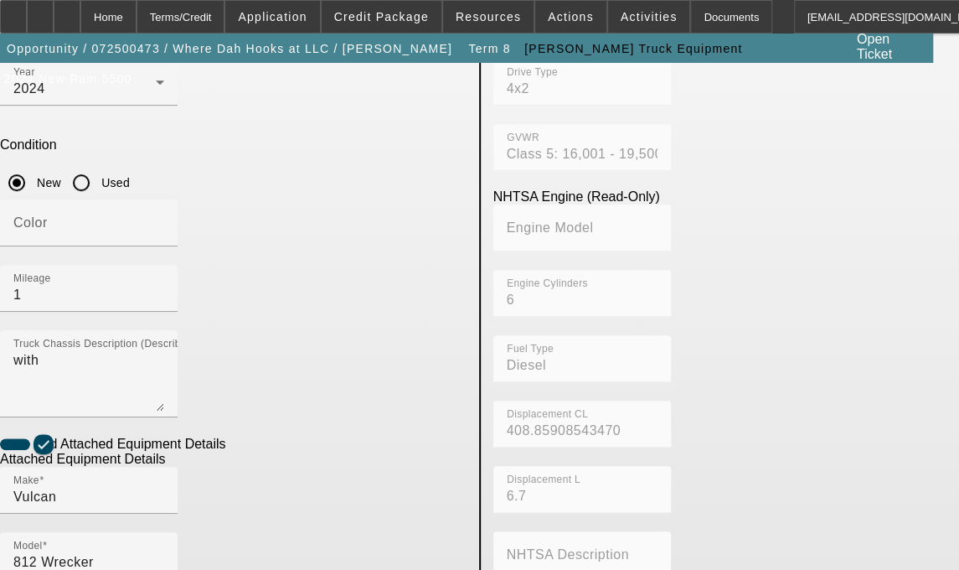
scroll to position [375, 0]
type input "8121E252408"
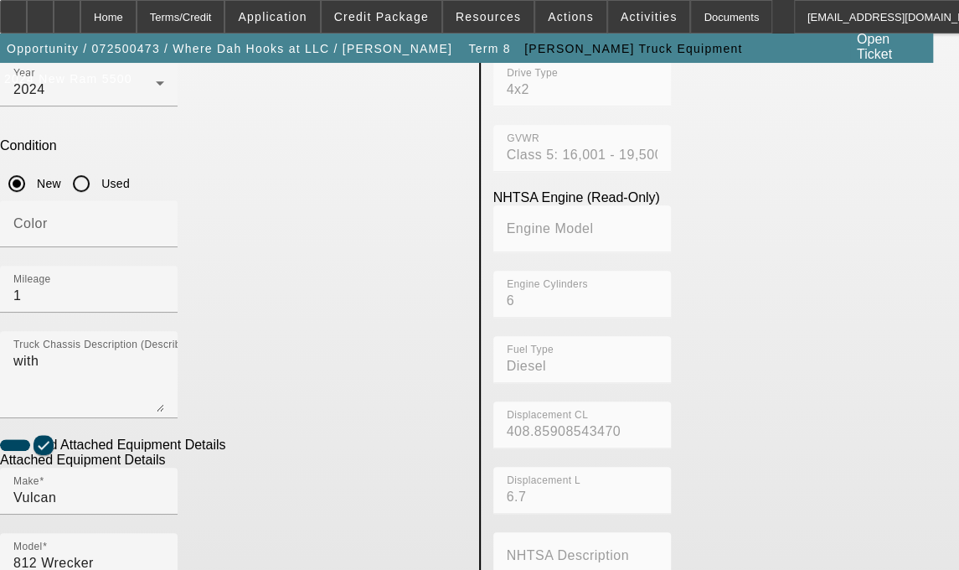
type textarea "w"
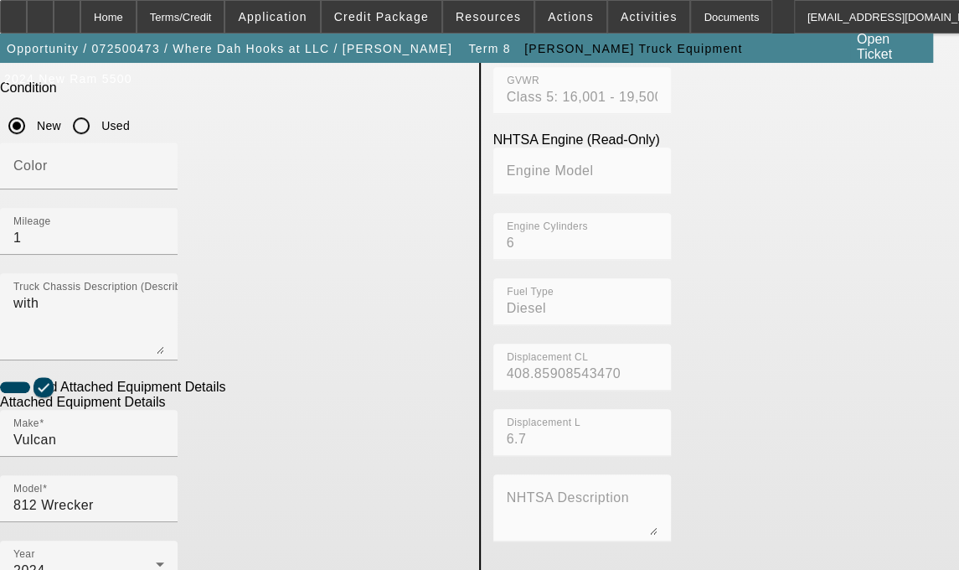
scroll to position [506, 0]
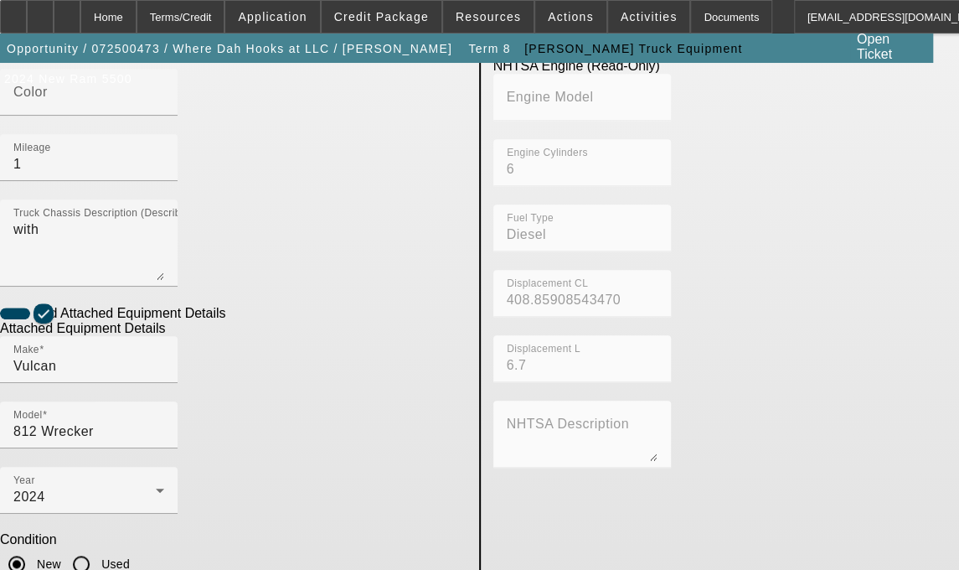
type textarea "includes all accessories, attachments and options"
type input "8030 Fairfield Cir"
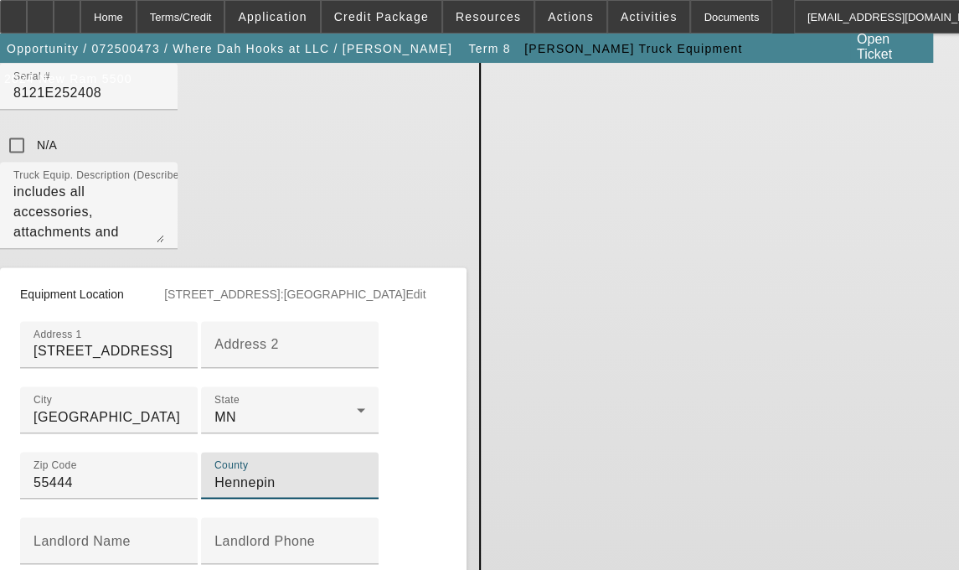
scroll to position [1078, 0]
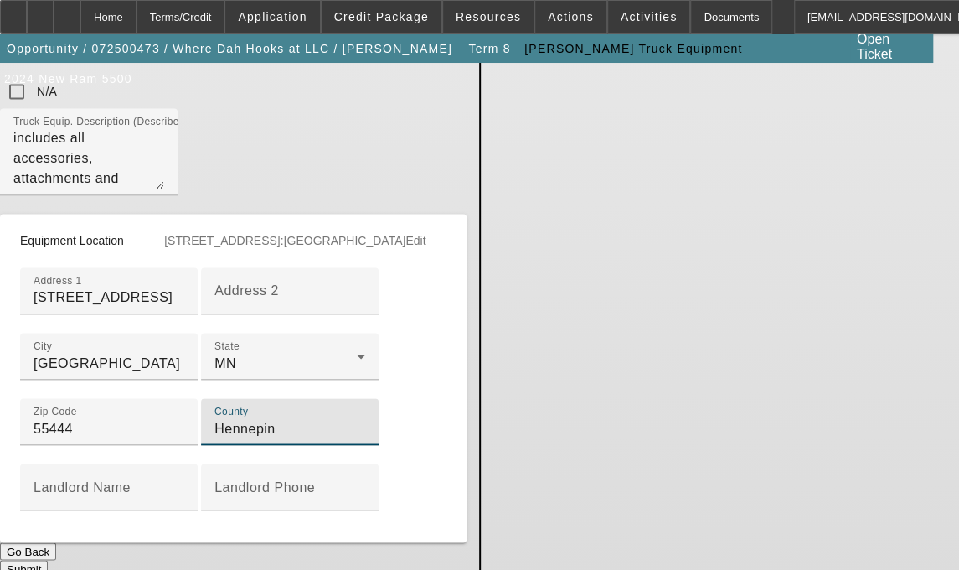
type input "Hennepin"
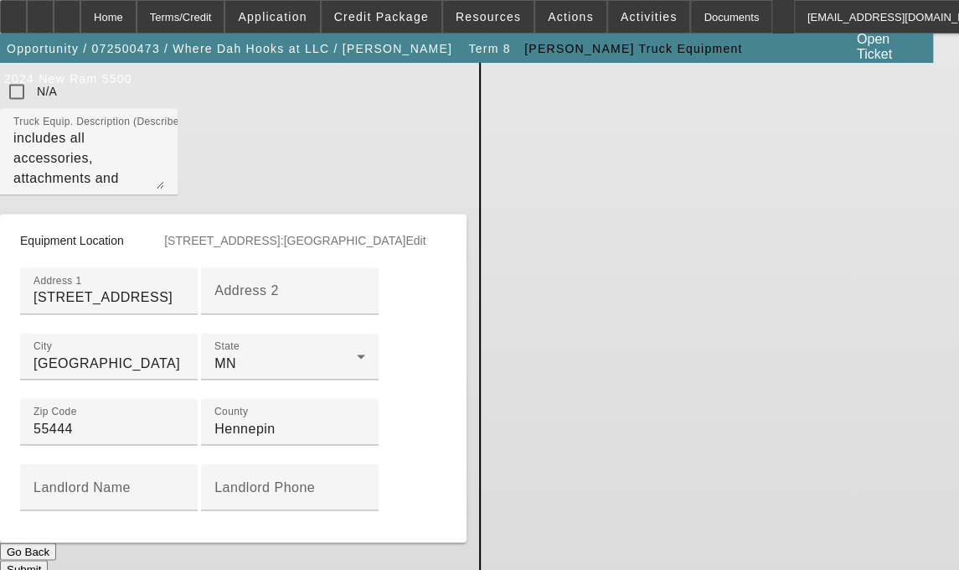
click at [48, 560] on button "Submit" at bounding box center [24, 569] width 48 height 18
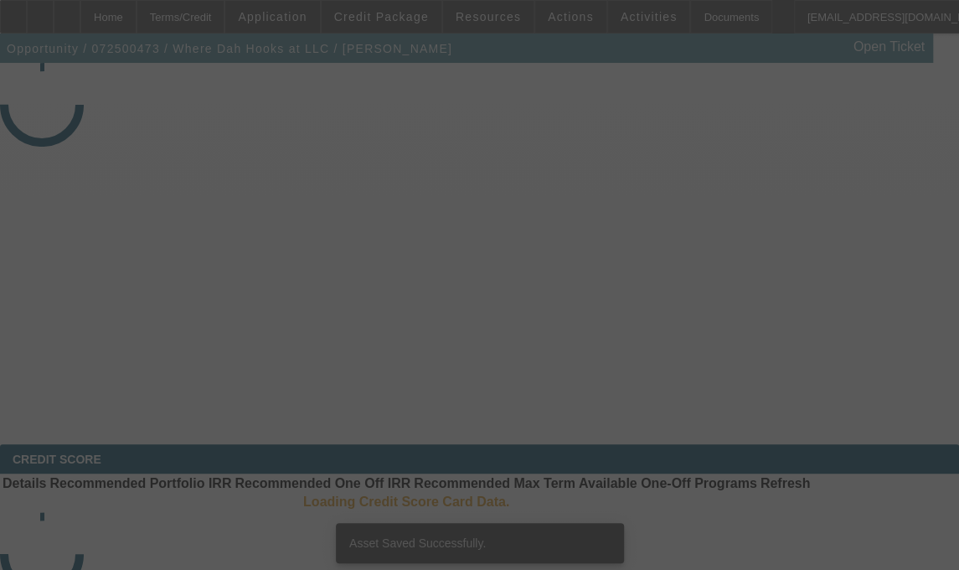
select select "3"
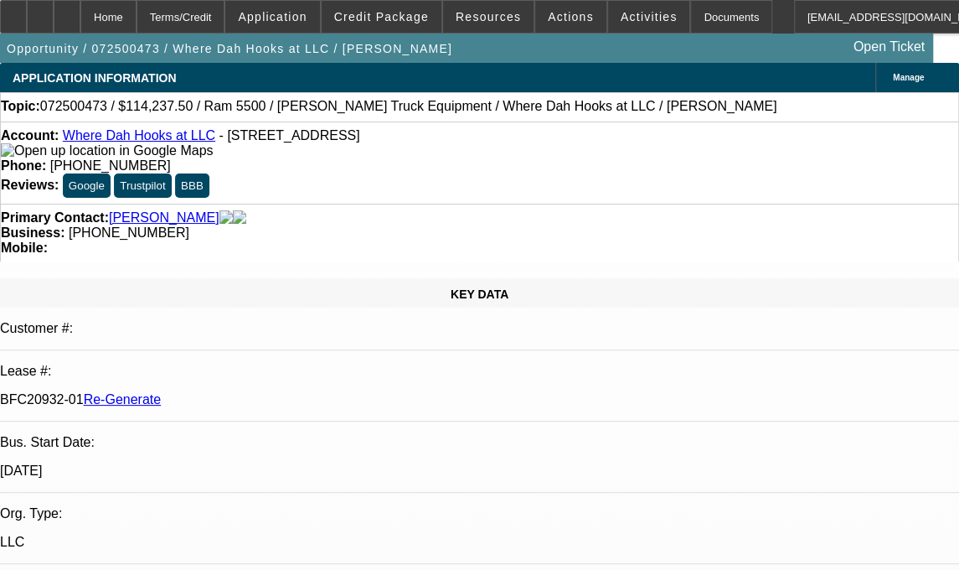
select select "0"
select select "2"
select select "0.1"
select select "4"
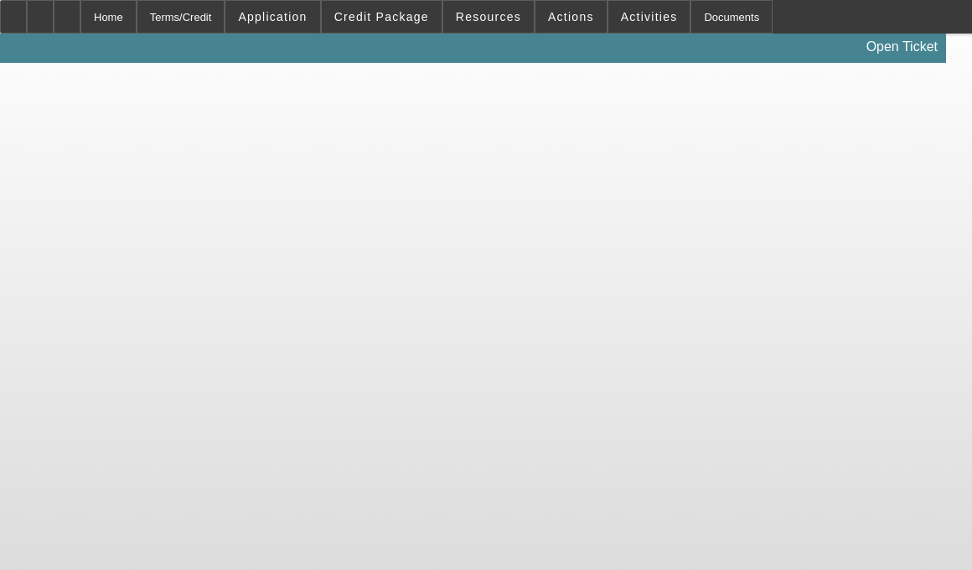
click at [59, 241] on body "Home Terms/Credit Application Credit Package Resources Actions Activities Docum…" at bounding box center [486, 285] width 972 height 570
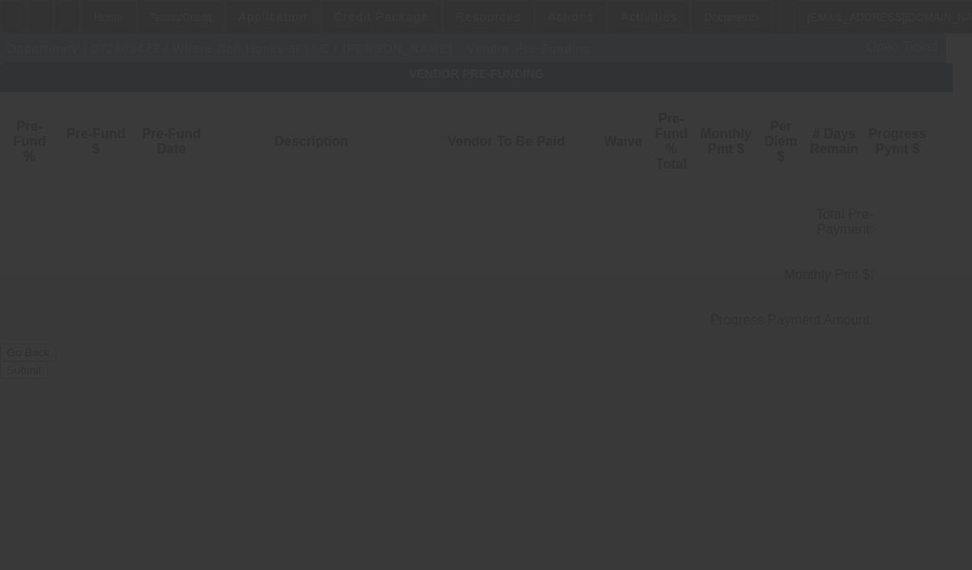
click at [53, 240] on div at bounding box center [486, 285] width 972 height 570
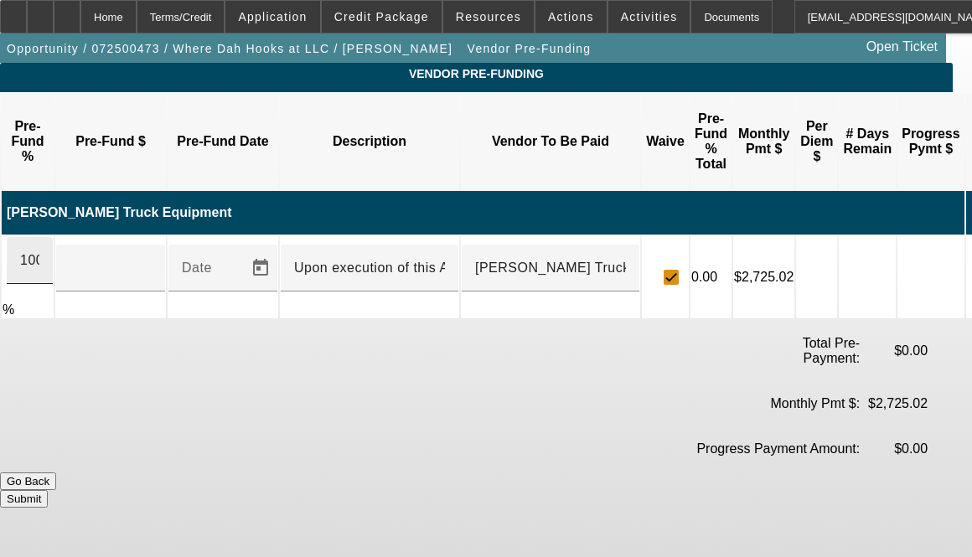
click at [39, 251] on input "100" at bounding box center [29, 261] width 19 height 20
type input "$119,250.00"
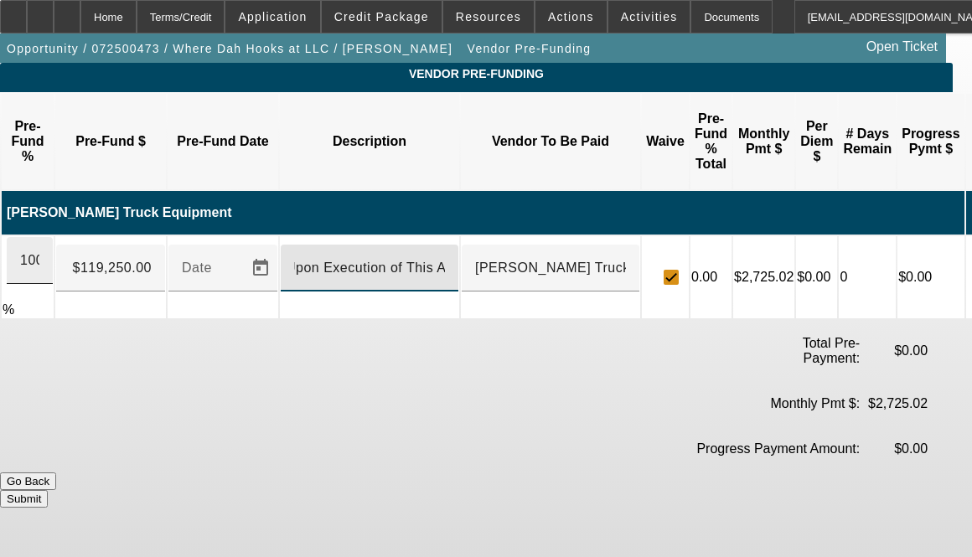
scroll to position [0, 17]
type input "Upon Execution of This Agreement"
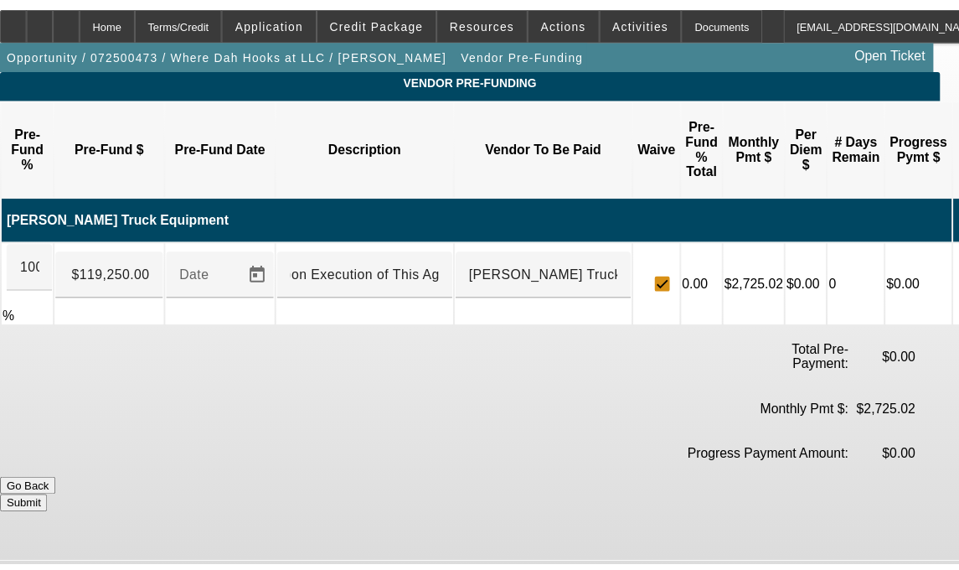
scroll to position [0, 0]
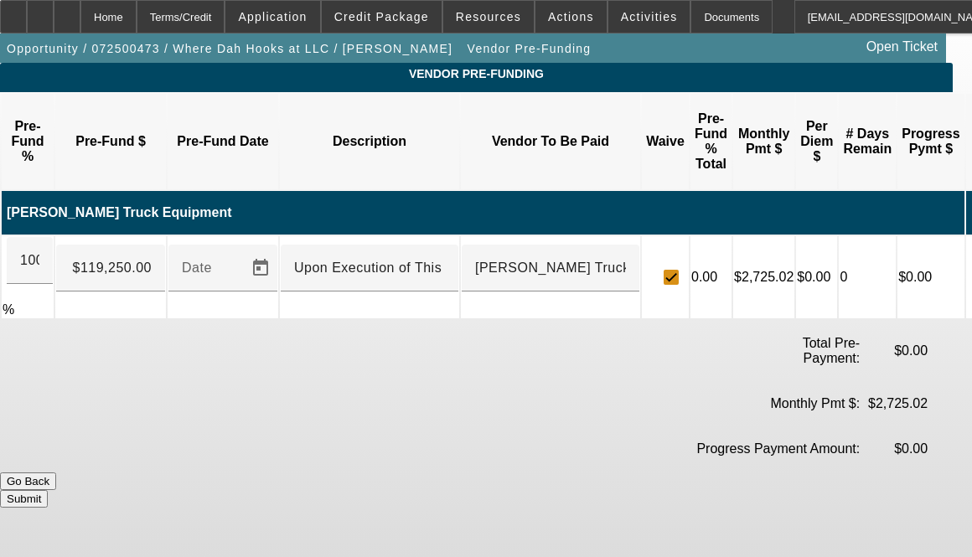
click at [48, 490] on button "Submit" at bounding box center [24, 499] width 48 height 18
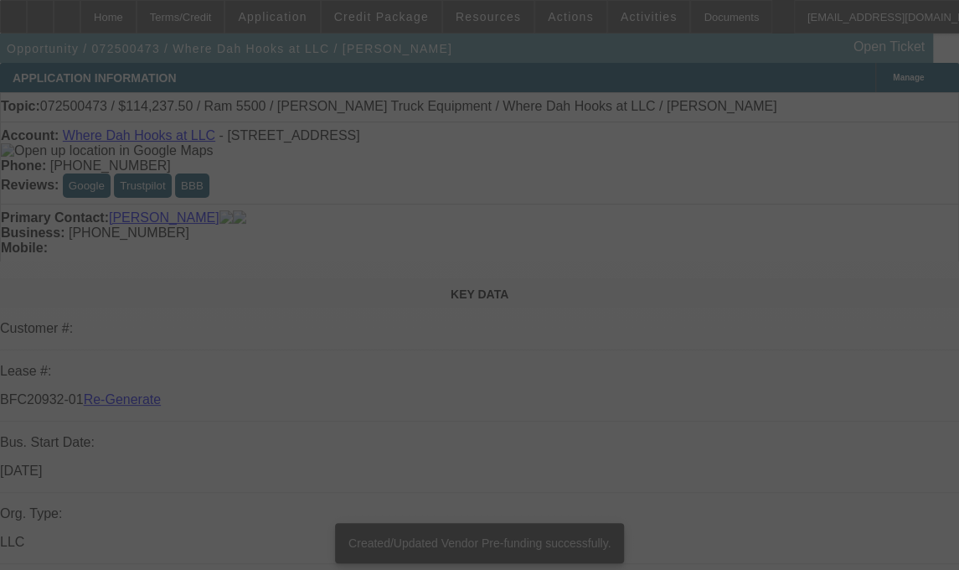
select select "3"
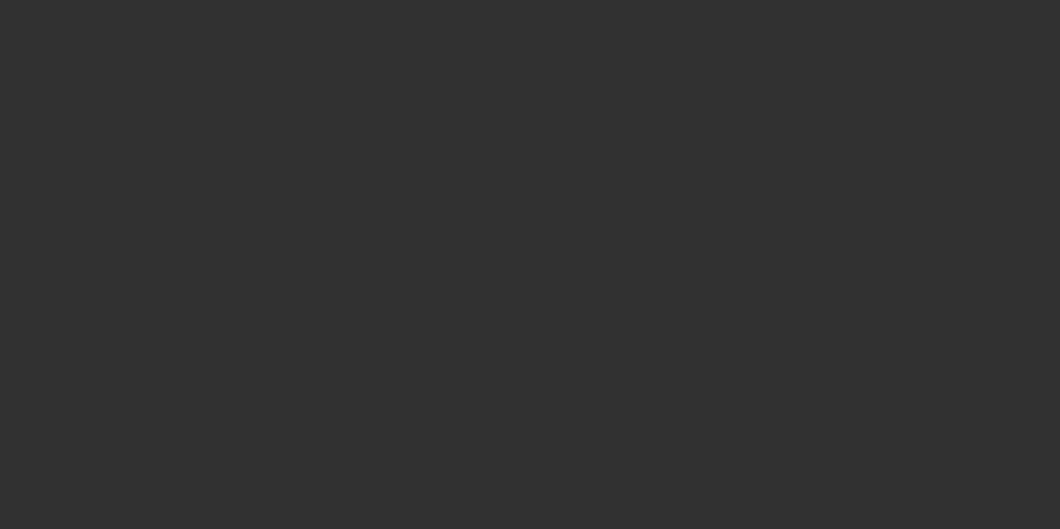
click at [679, 28] on div at bounding box center [530, 264] width 1060 height 529
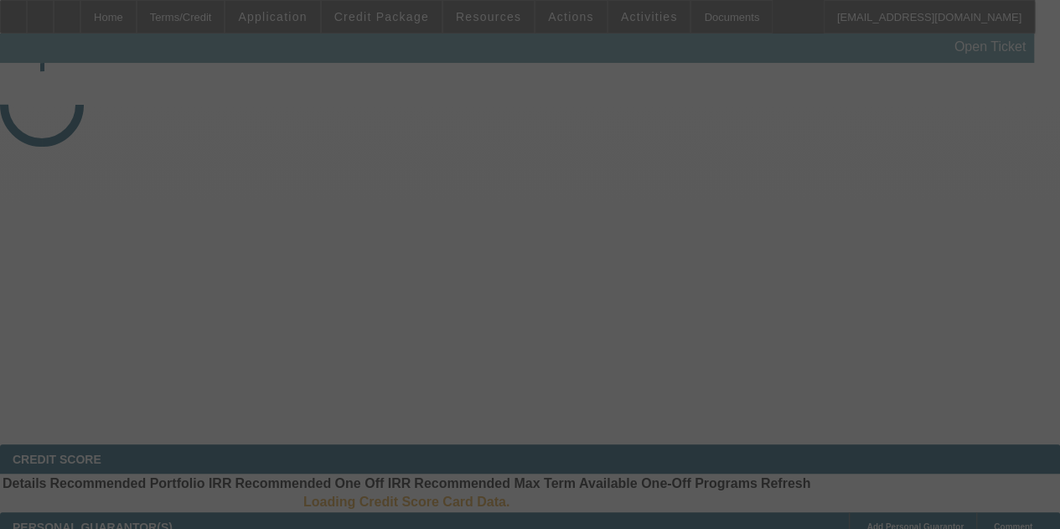
click at [679, 28] on div at bounding box center [530, 264] width 1060 height 529
select select "3"
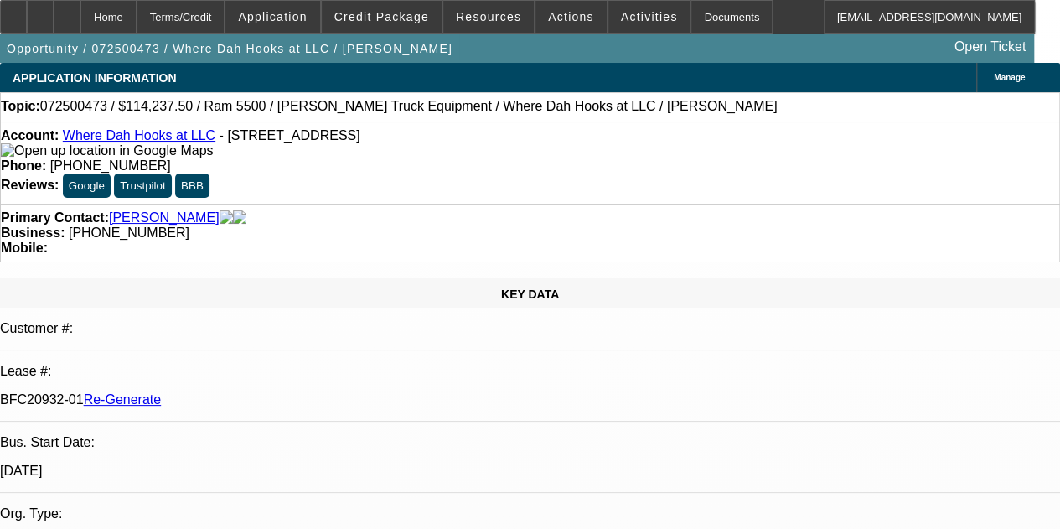
drag, startPoint x: 679, startPoint y: 28, endPoint x: 694, endPoint y: 16, distance: 19.1
select select "0"
select select "2"
select select "0.1"
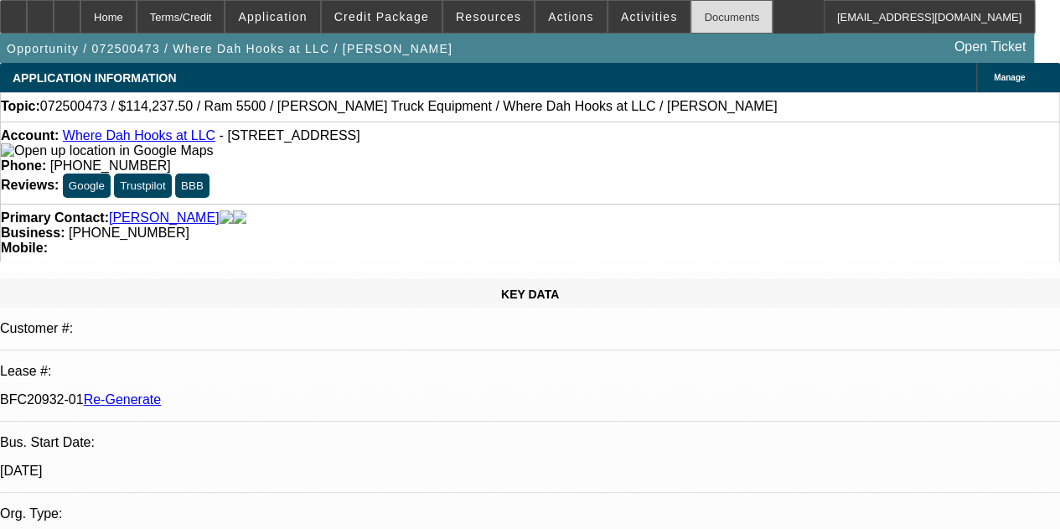
select select "4"
click at [694, 16] on div "Documents" at bounding box center [731, 17] width 82 height 34
